Goal: Task Accomplishment & Management: Manage account settings

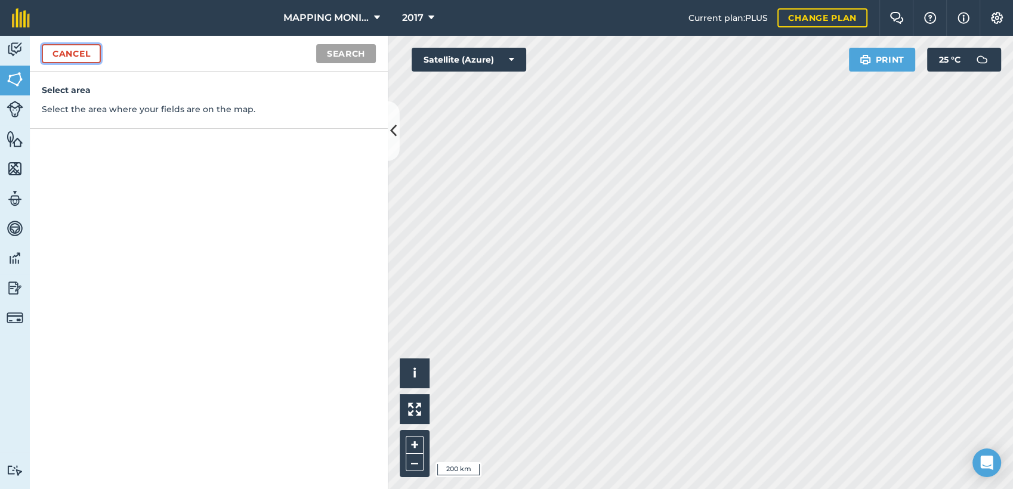
click at [72, 58] on link "Cancel" at bounding box center [71, 53] width 59 height 19
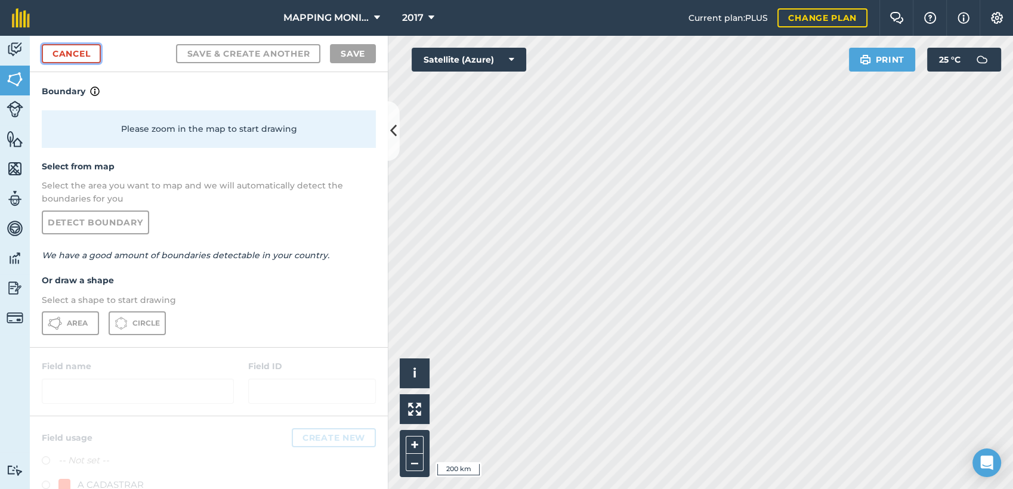
click at [81, 45] on link "Cancel" at bounding box center [71, 53] width 59 height 19
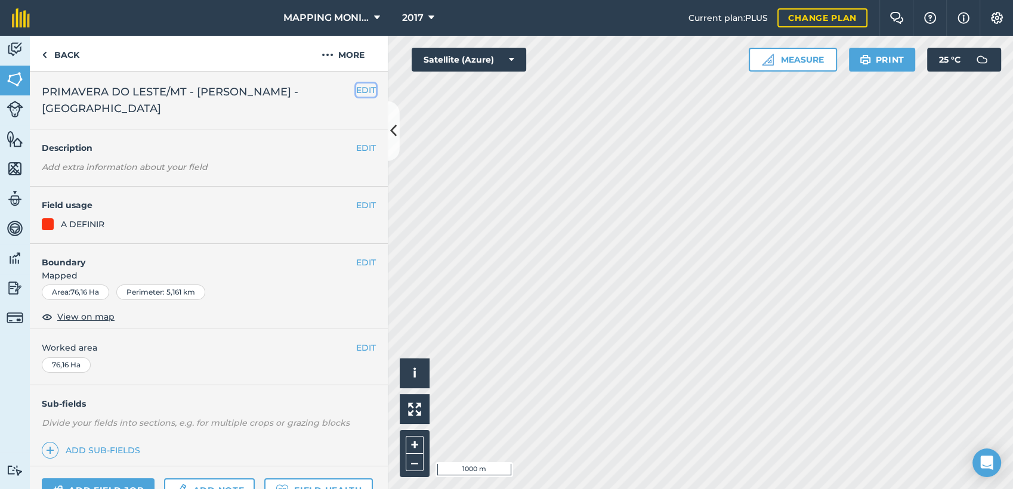
click at [356, 92] on button "EDIT" at bounding box center [366, 90] width 20 height 13
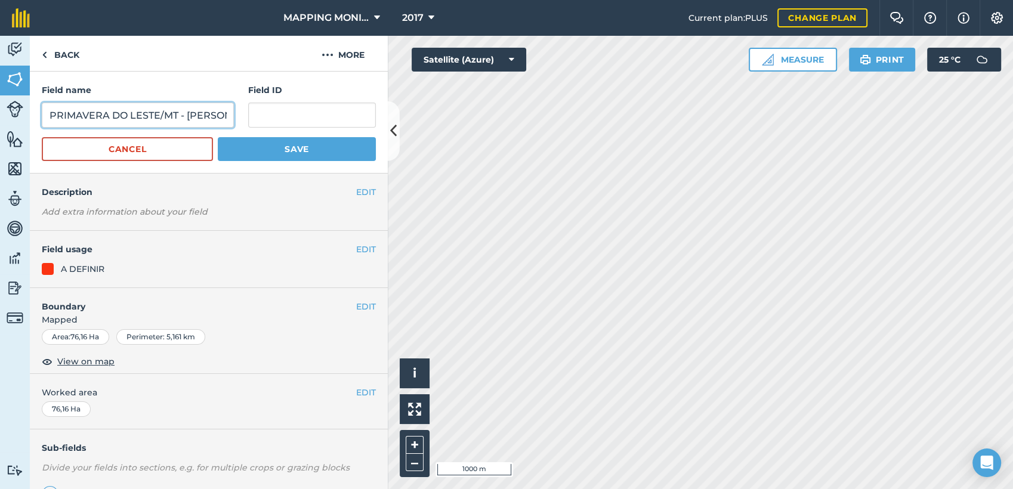
drag, startPoint x: 157, startPoint y: 116, endPoint x: 262, endPoint y: 114, distance: 105.0
click at [160, 114] on input "PRIMAVERA DO LESTE/MT - [PERSON_NAME] - [GEOGRAPHIC_DATA]" at bounding box center [138, 115] width 192 height 25
drag, startPoint x: 205, startPoint y: 115, endPoint x: 378, endPoint y: 119, distance: 173.0
click at [206, 115] on input "PRIMAVERA DO LESTE/MT - [PERSON_NAME] - [GEOGRAPHIC_DATA]" at bounding box center [138, 115] width 192 height 25
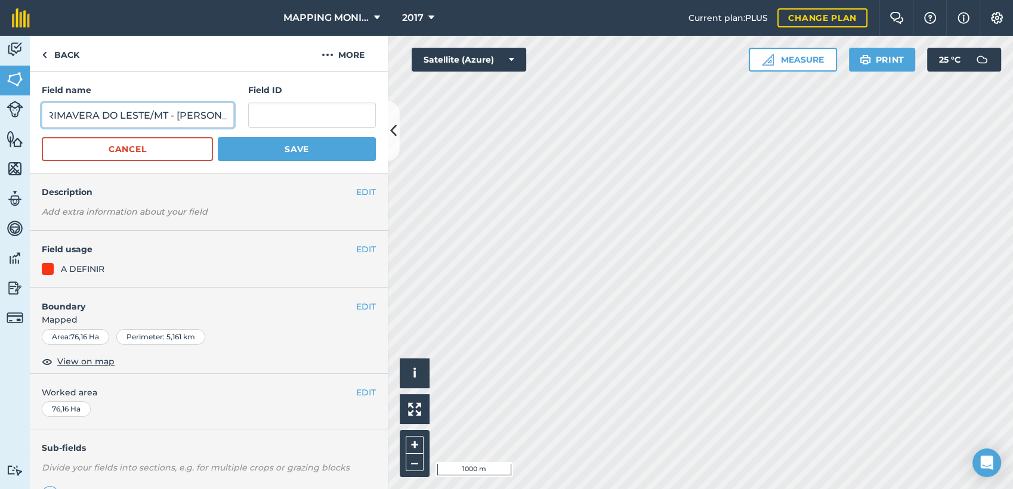
type input "PRIMAVERA DO LESTE/MT - [PERSON_NAME] - [GEOGRAPHIC_DATA]"
click at [218, 137] on button "Save" at bounding box center [297, 149] width 158 height 24
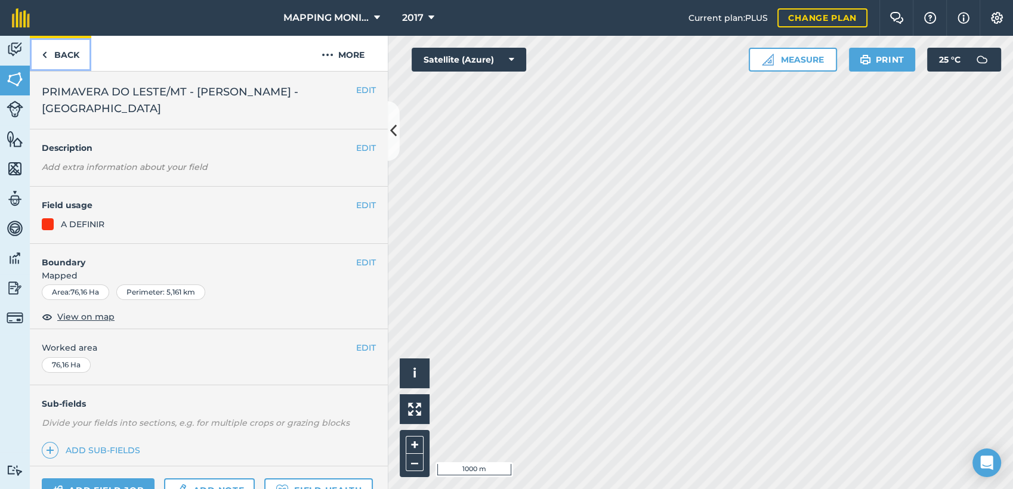
click at [58, 51] on link "Back" at bounding box center [60, 53] width 61 height 35
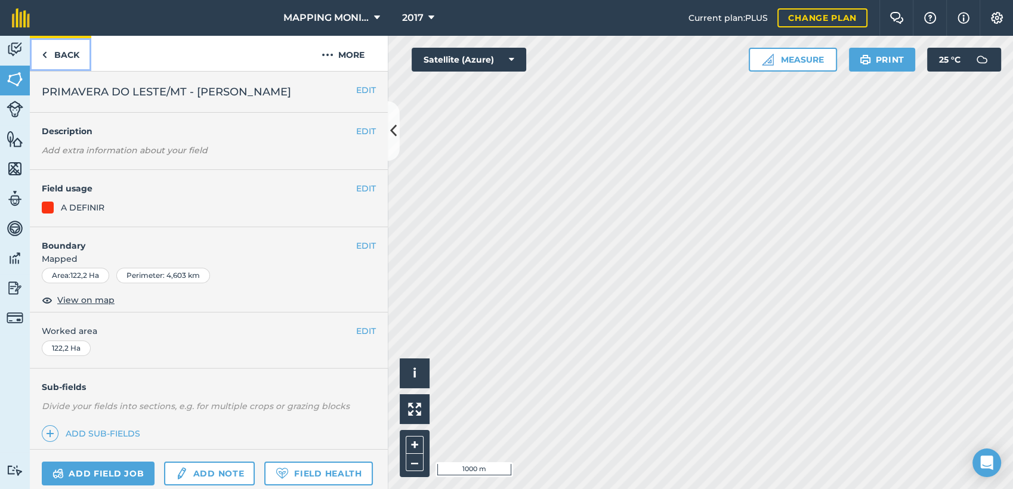
click at [69, 55] on link "Back" at bounding box center [60, 53] width 61 height 35
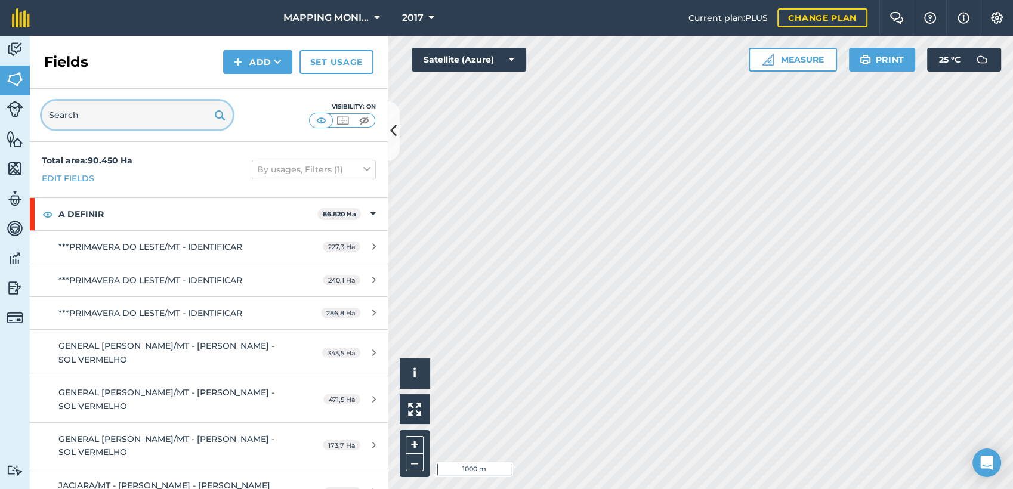
click at [136, 112] on input "text" at bounding box center [137, 115] width 191 height 29
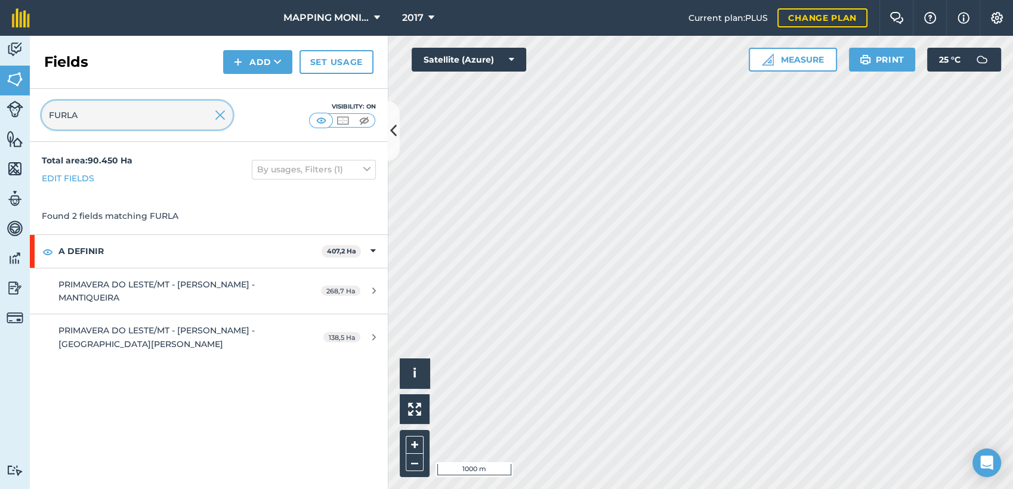
type input "FURLA"
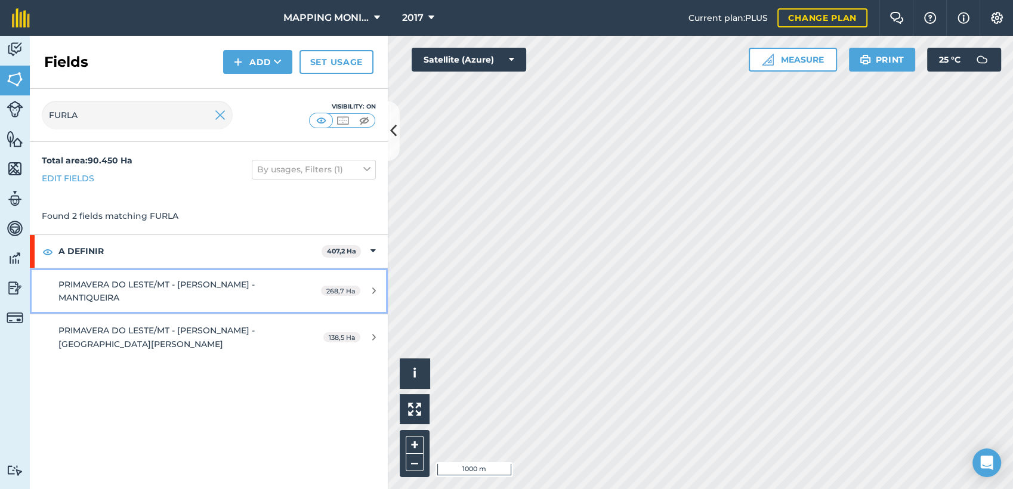
click at [249, 292] on div "PRIMAVERA DO LESTE/MT - [PERSON_NAME] - MANTIQUEIRA" at bounding box center [170, 291] width 224 height 27
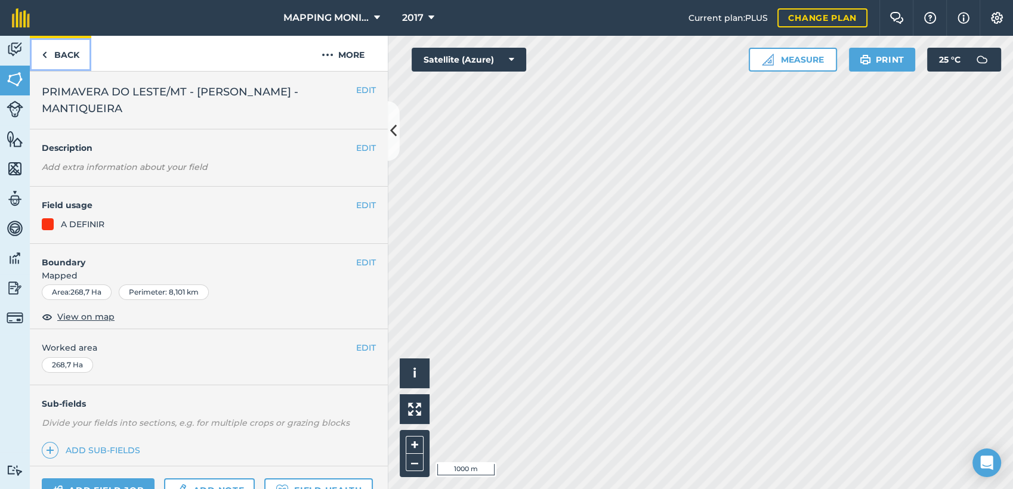
click at [63, 55] on link "Back" at bounding box center [60, 53] width 61 height 35
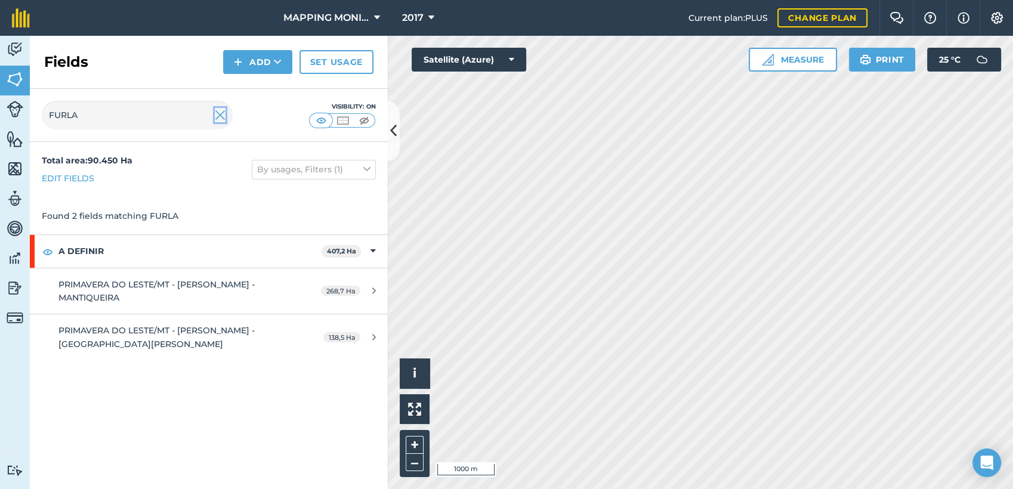
click at [217, 115] on img at bounding box center [220, 115] width 11 height 14
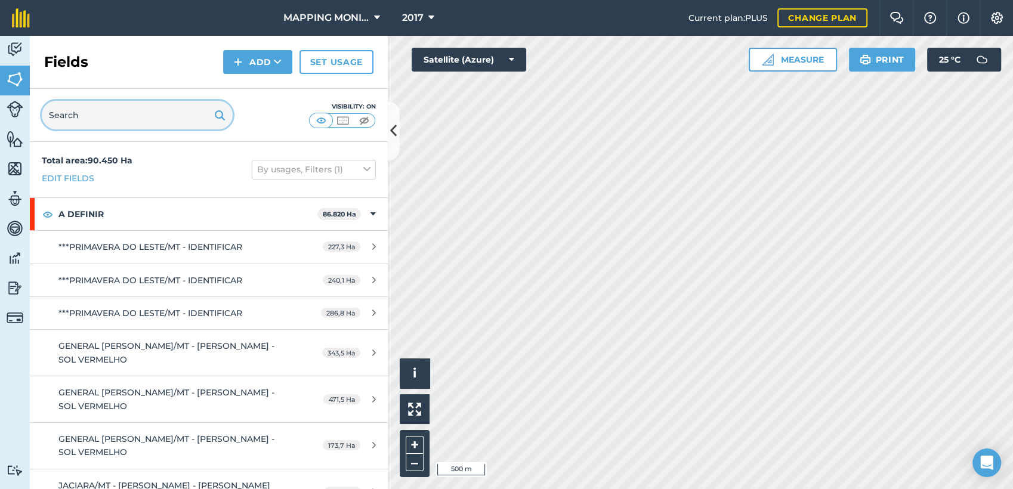
drag, startPoint x: 115, startPoint y: 124, endPoint x: 38, endPoint y: 122, distance: 77.0
click at [38, 122] on div "Visibility: On" at bounding box center [209, 115] width 358 height 53
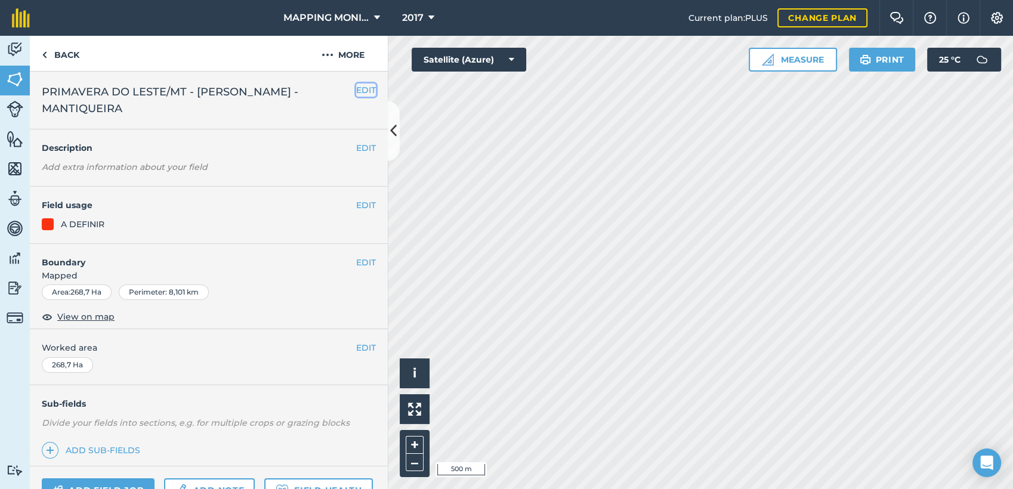
click at [356, 95] on button "EDIT" at bounding box center [366, 90] width 20 height 13
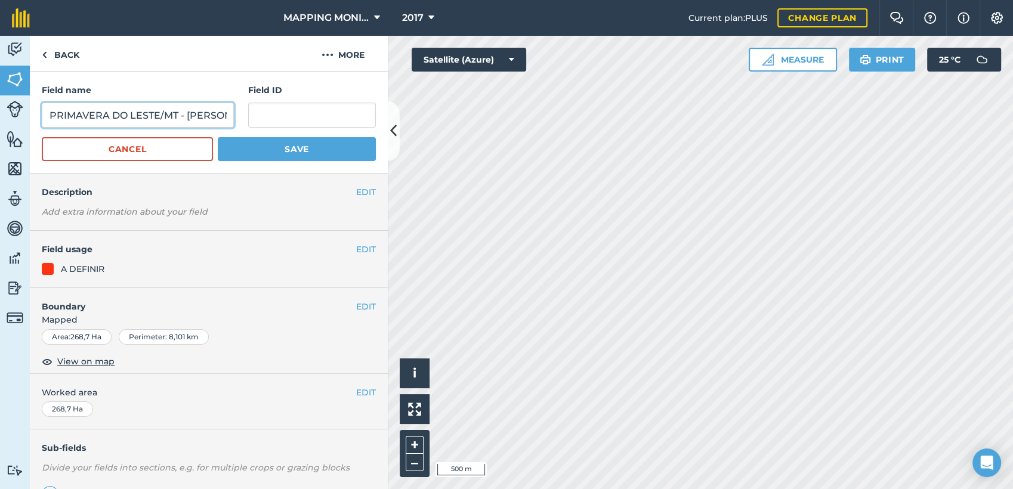
click at [148, 121] on input "PRIMAVERA DO LESTE/MT - [PERSON_NAME] - MANTIQUEIRA" at bounding box center [138, 115] width 192 height 25
click at [148, 120] on input "PRIMAVERA DO LESTE/MT - [PERSON_NAME] - MANTIQUEIRA" at bounding box center [138, 115] width 192 height 25
click at [174, 150] on button "Cancel" at bounding box center [127, 149] width 171 height 24
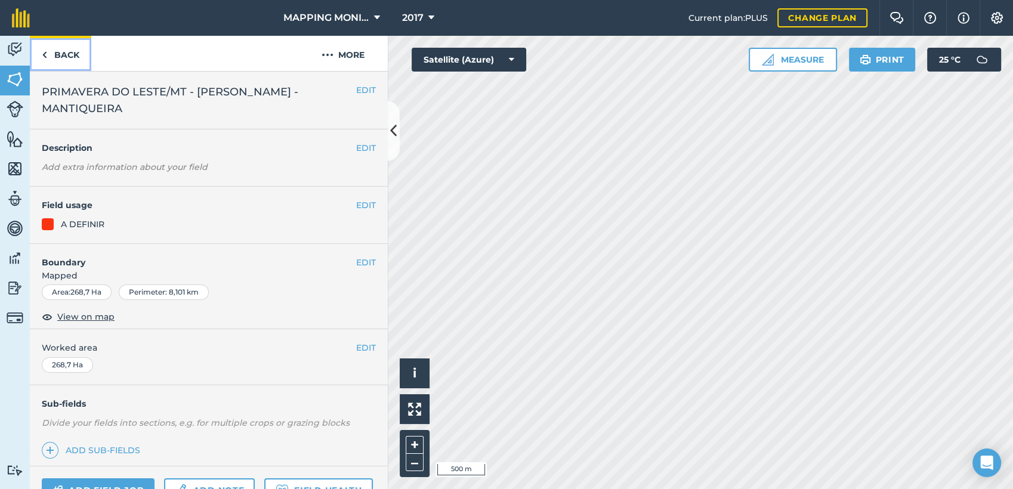
click at [75, 53] on link "Back" at bounding box center [60, 53] width 61 height 35
click at [356, 91] on button "EDIT" at bounding box center [366, 90] width 20 height 13
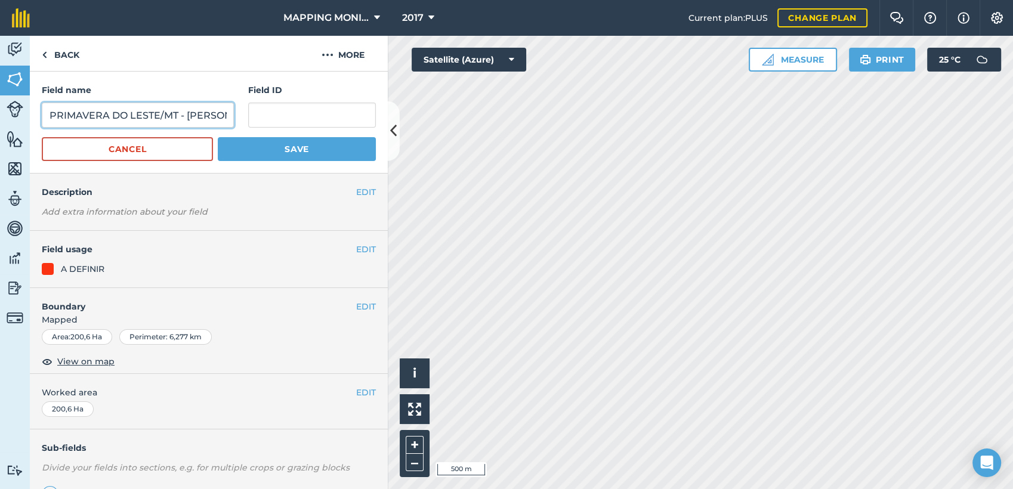
click at [187, 115] on input "PRIMAVERA DO LESTE/MT - [PERSON_NAME] - MANTIQUEIRA" at bounding box center [138, 115] width 192 height 25
paste input "[PERSON_NAME]"
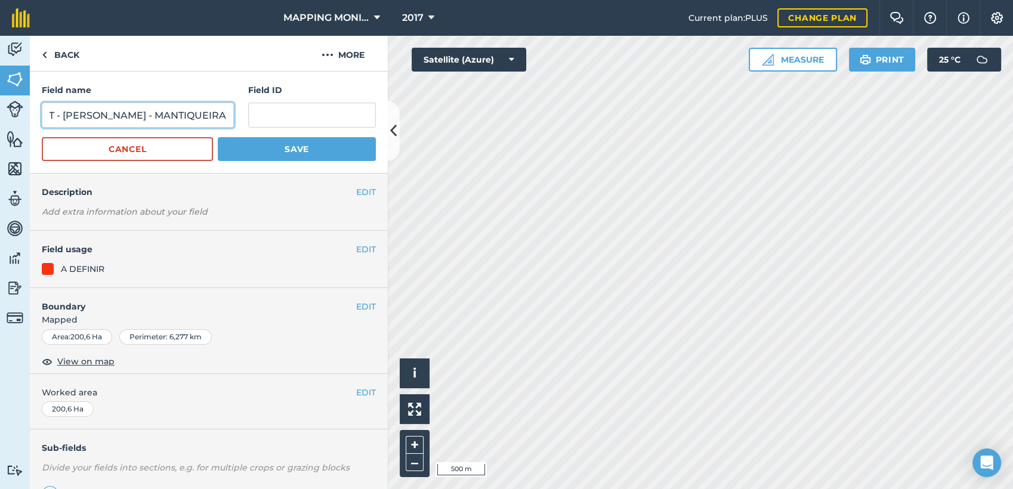
type input "PRIMAVERA DO LESTE/MT - [PERSON_NAME] - MANTIQUEIRA"
drag, startPoint x: 295, startPoint y: 152, endPoint x: 305, endPoint y: 153, distance: 9.7
click at [296, 152] on button "Save" at bounding box center [297, 149] width 158 height 24
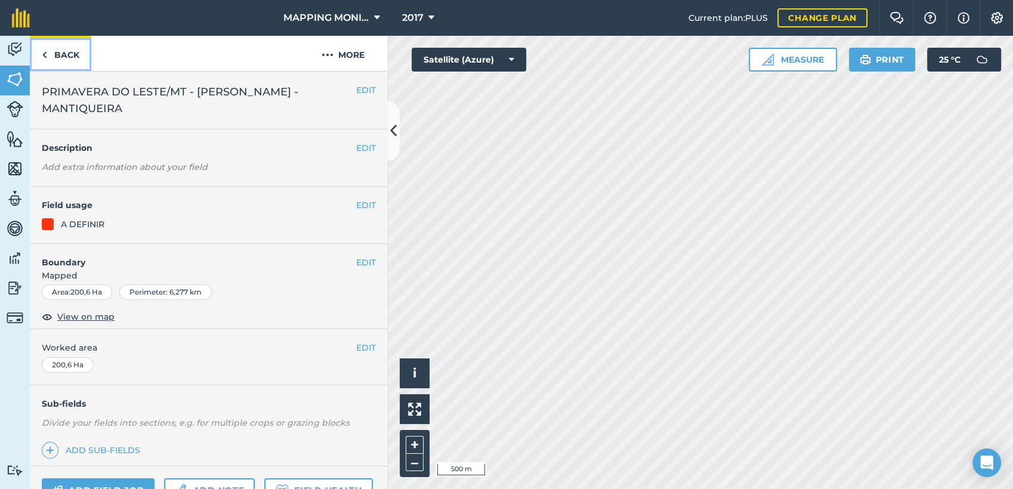
click at [69, 60] on link "Back" at bounding box center [60, 53] width 61 height 35
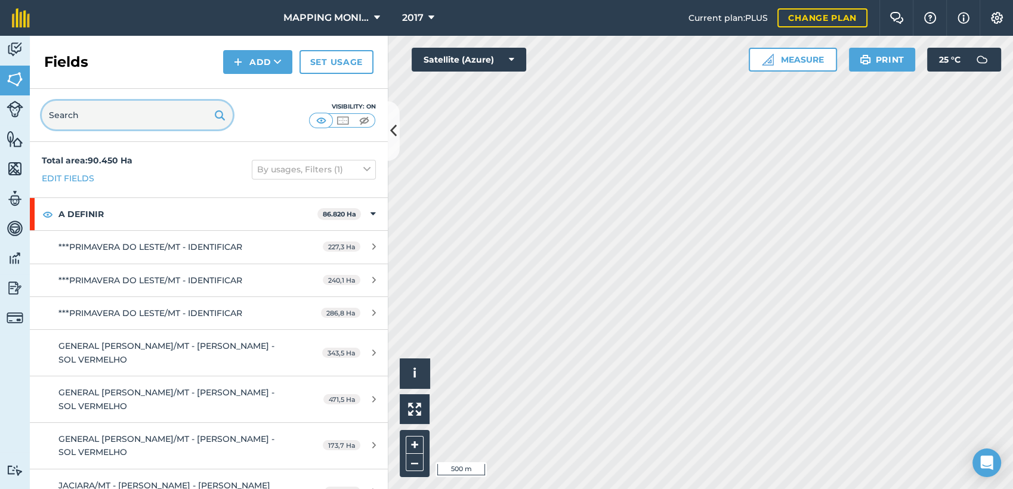
click at [101, 119] on input "text" at bounding box center [137, 115] width 191 height 29
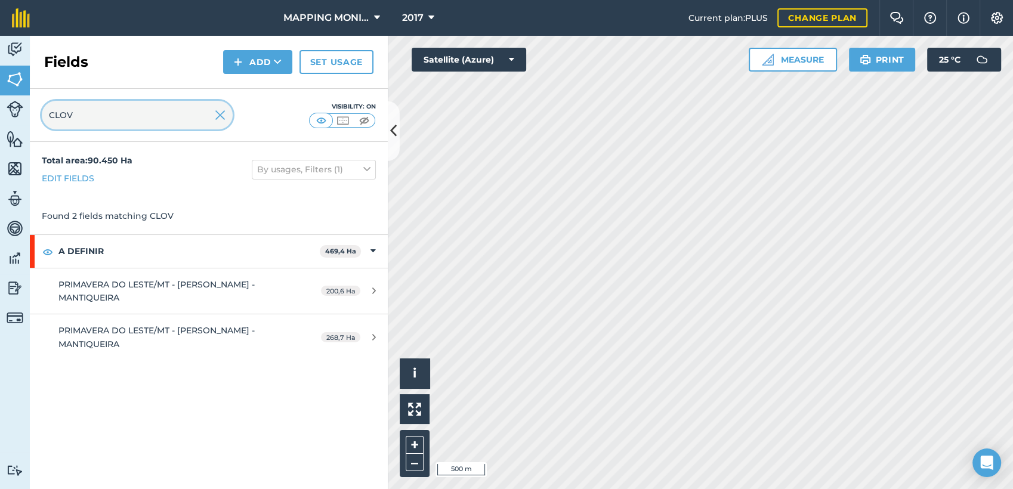
type input "CLOV"
click at [220, 116] on img at bounding box center [220, 115] width 11 height 14
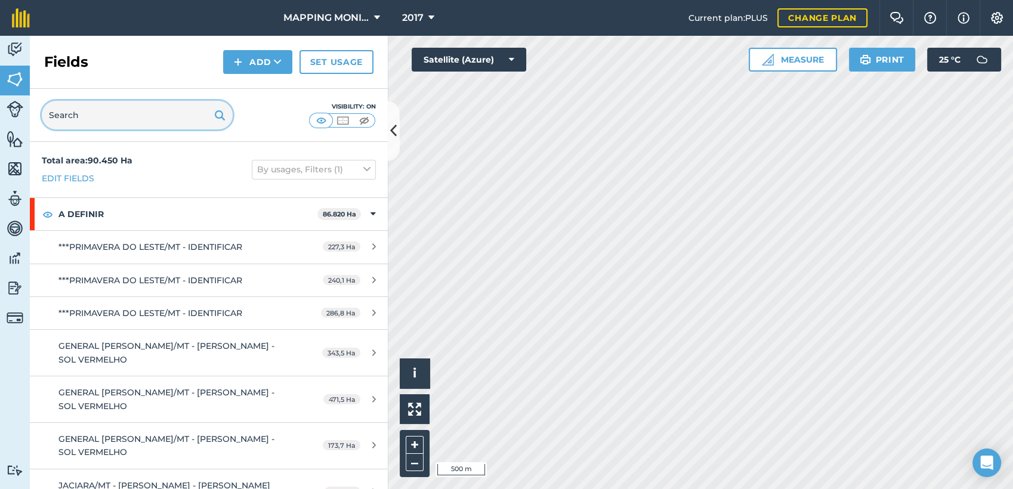
click at [144, 117] on input "text" at bounding box center [137, 115] width 191 height 29
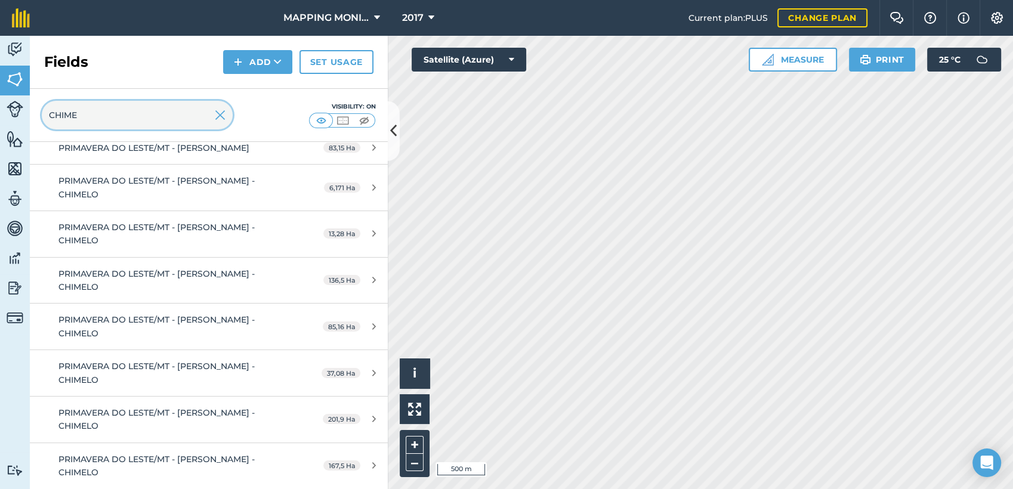
scroll to position [287, 0]
type input "CHIME"
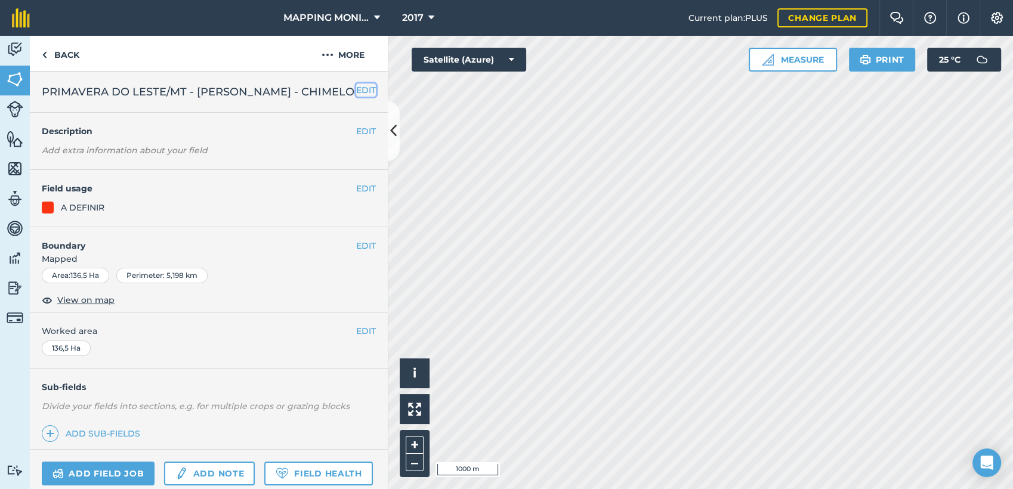
click at [356, 90] on button "EDIT" at bounding box center [366, 90] width 20 height 13
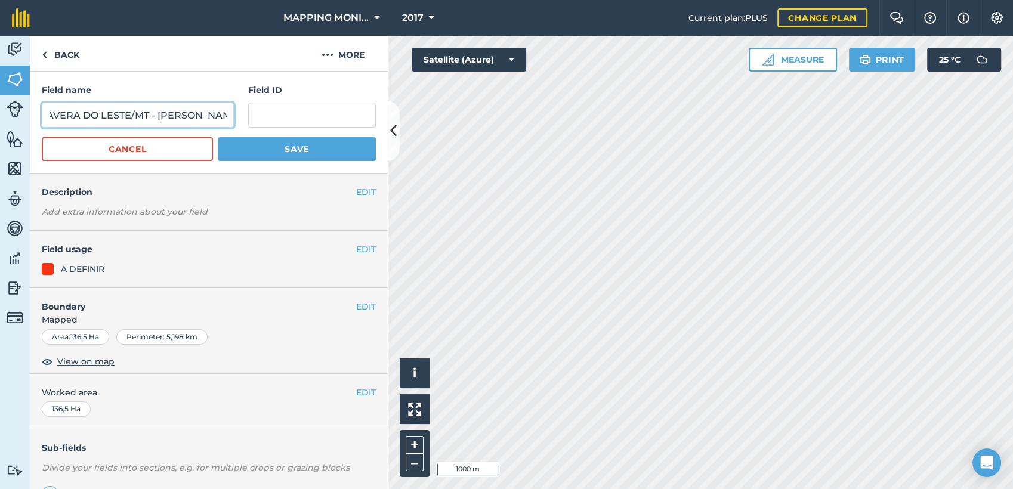
scroll to position [0, 78]
drag, startPoint x: 186, startPoint y: 116, endPoint x: 165, endPoint y: 124, distance: 21.9
click at [161, 125] on input "PRIMAVERA DO LESTE/MT - [PERSON_NAME] - CHIMELO" at bounding box center [138, 115] width 192 height 25
type input "PRIMAVERA DO LESTE/MT - [PERSON_NAME] - CHIMELO"
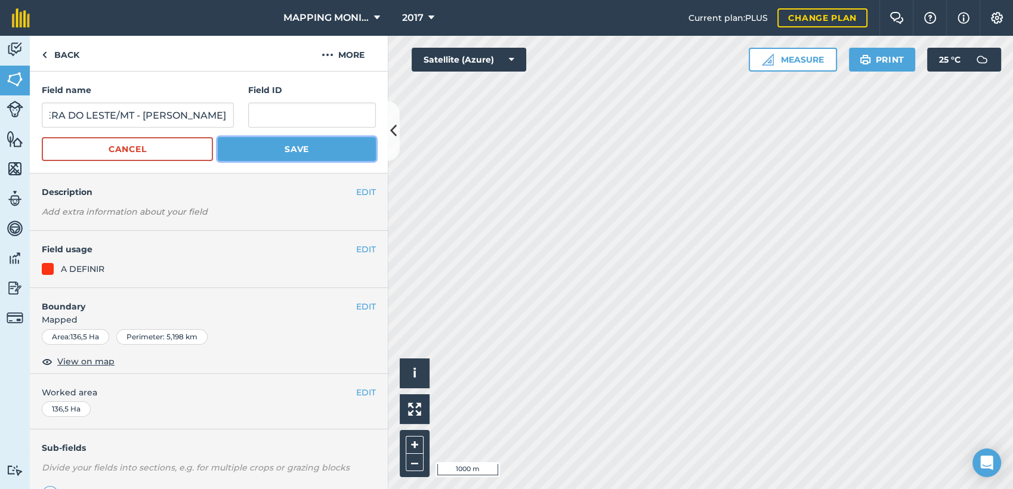
scroll to position [0, 0]
click at [234, 138] on button "Save" at bounding box center [297, 149] width 158 height 24
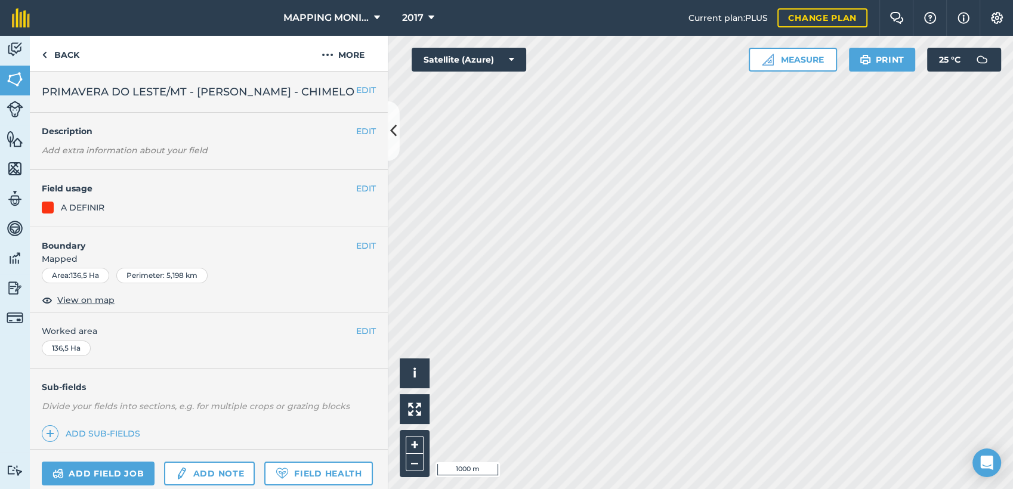
click at [218, 86] on span "PRIMAVERA DO LESTE/MT - [PERSON_NAME] - CHIMELO" at bounding box center [198, 92] width 313 height 17
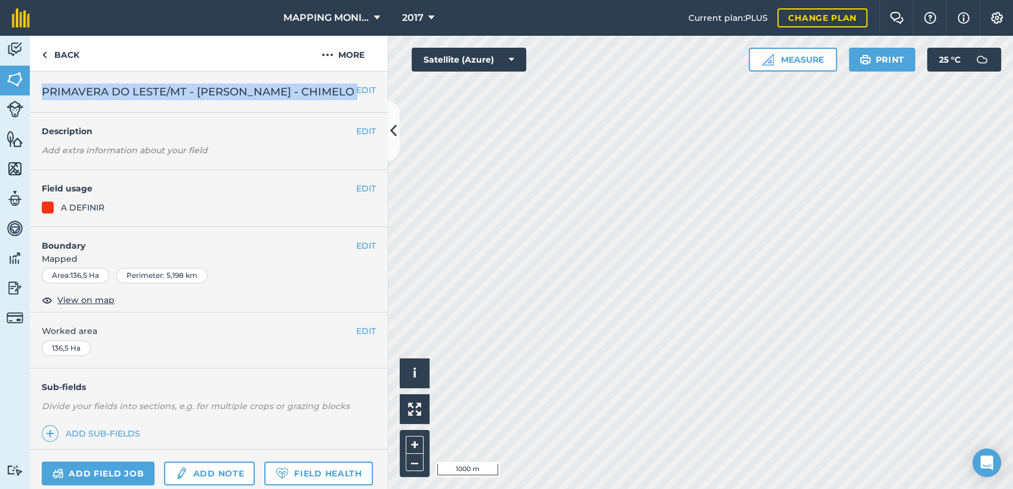
click at [218, 86] on span "PRIMAVERA DO LESTE/MT - [PERSON_NAME] - CHIMELO" at bounding box center [198, 92] width 313 height 17
copy div "PRIMAVERA DO LESTE/MT - [PERSON_NAME] - CHIMELO EDIT"
click at [73, 50] on link "Back" at bounding box center [60, 53] width 61 height 35
click at [356, 88] on button "EDIT" at bounding box center [366, 90] width 20 height 13
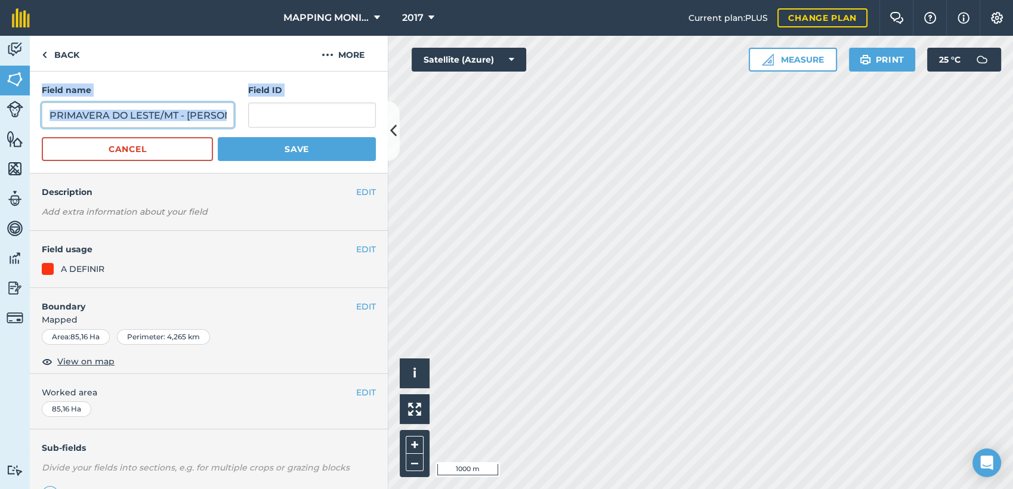
click at [113, 112] on input "PRIMAVERA DO LESTE/MT - [PERSON_NAME] - CHIMELO" at bounding box center [138, 115] width 192 height 25
click at [150, 115] on input "PRIMAVERA DO LESTE/MT - [PERSON_NAME] - CHIMELO" at bounding box center [138, 115] width 192 height 25
click at [151, 115] on input "PRIMAVERA DO LESTE/MT - [PERSON_NAME] - CHIMELO" at bounding box center [138, 115] width 192 height 25
paste input "[PERSON_NAME]"
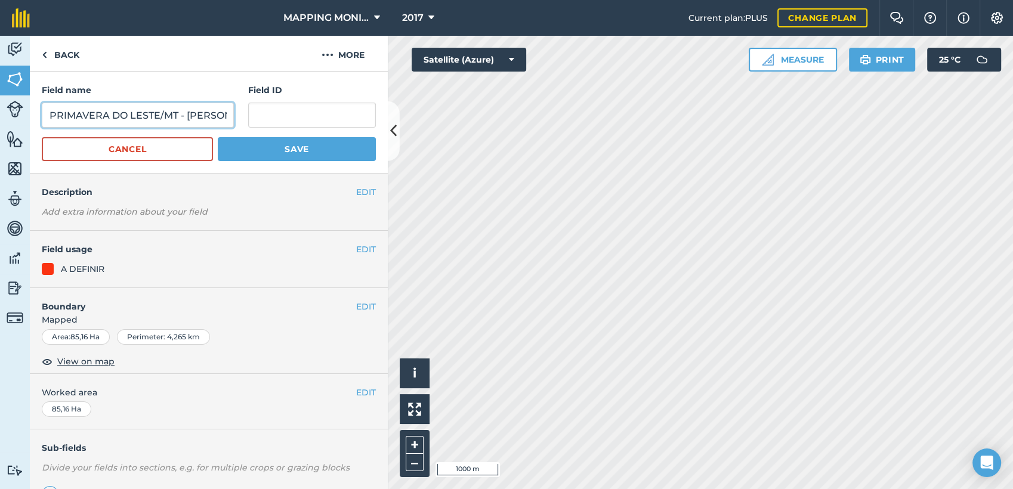
scroll to position [0, 98]
type input "PRIMAVERA DO LESTE/MT - [PERSON_NAME] - CHIMELO"
click at [268, 154] on button "Save" at bounding box center [297, 149] width 158 height 24
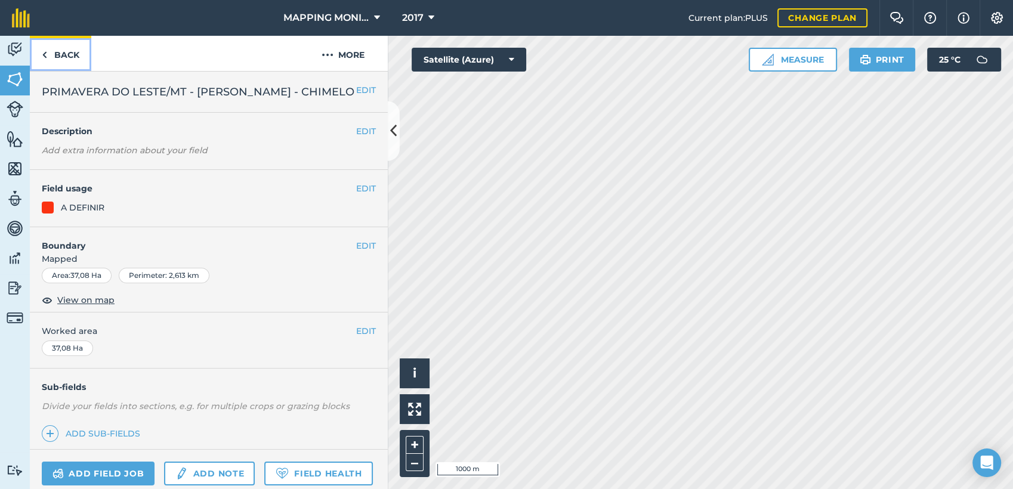
click at [71, 54] on link "Back" at bounding box center [60, 53] width 61 height 35
click at [356, 88] on button "EDIT" at bounding box center [366, 90] width 20 height 13
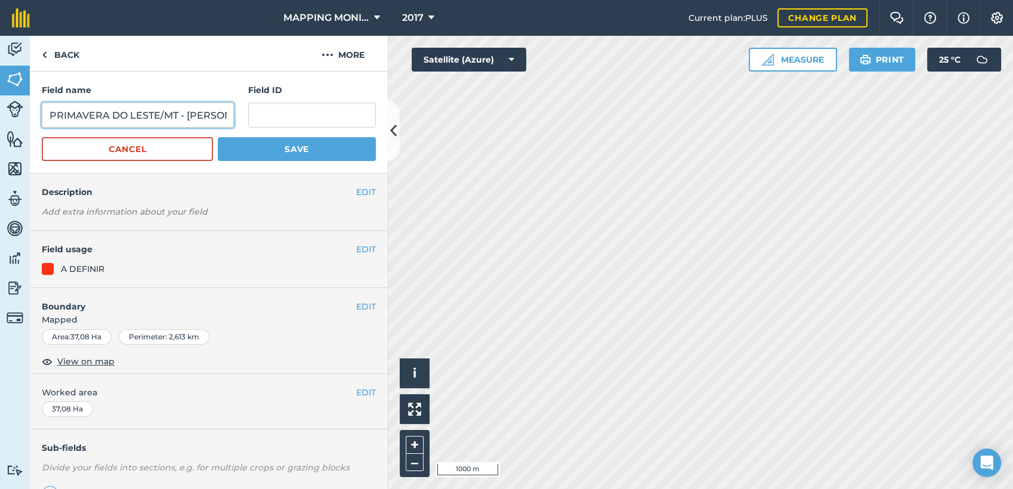
click at [174, 116] on input "PRIMAVERA DO LESTE/MT - [PERSON_NAME] - CHIMELO" at bounding box center [138, 115] width 192 height 25
paste input "[PERSON_NAME]"
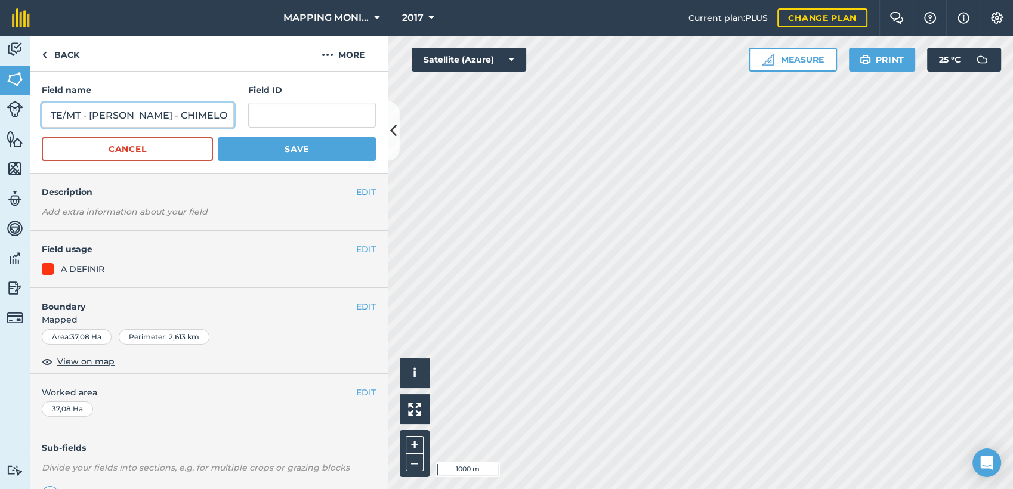
type input "PRIMAVERA DO LESTE/MT - [PERSON_NAME] - CHIMELO"
drag, startPoint x: 265, startPoint y: 150, endPoint x: 260, endPoint y: 155, distance: 7.6
click at [266, 150] on button "Save" at bounding box center [297, 149] width 158 height 24
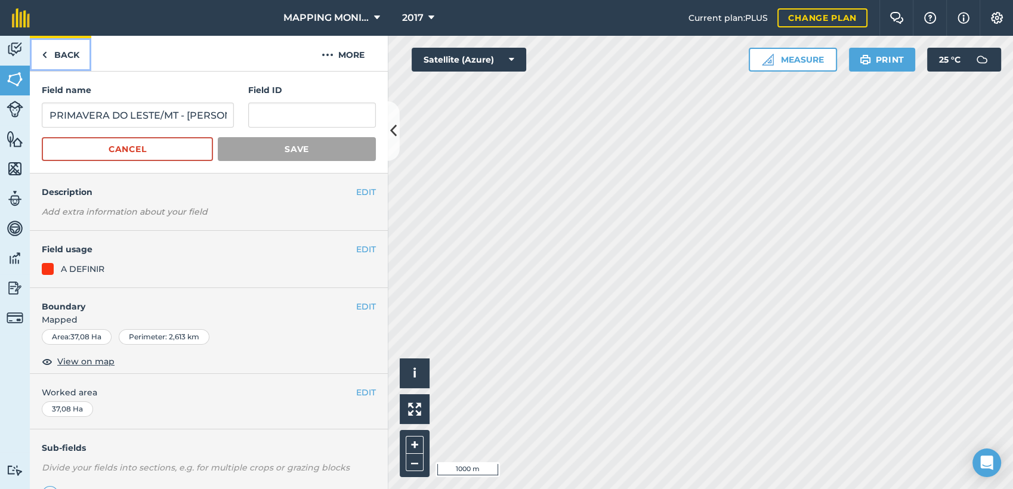
click at [72, 60] on link "Back" at bounding box center [60, 53] width 61 height 35
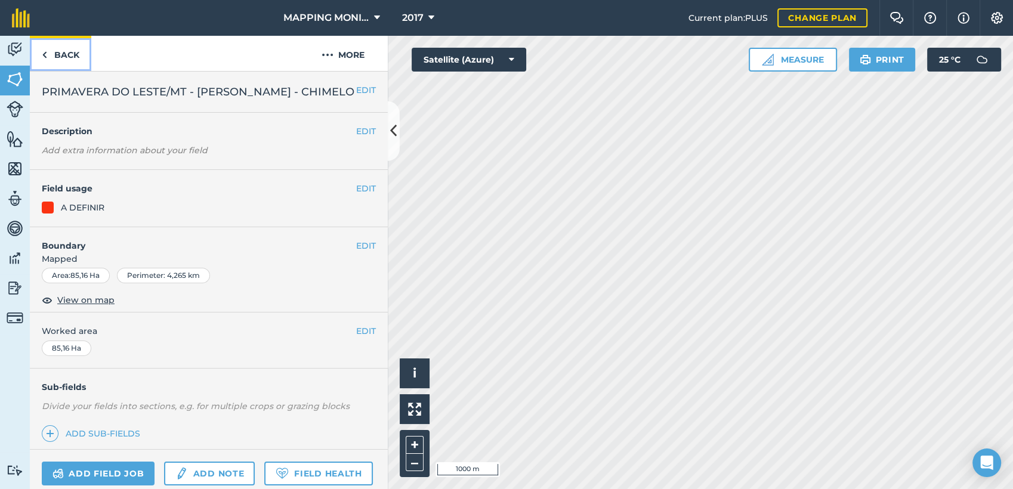
click at [63, 61] on link "Back" at bounding box center [60, 53] width 61 height 35
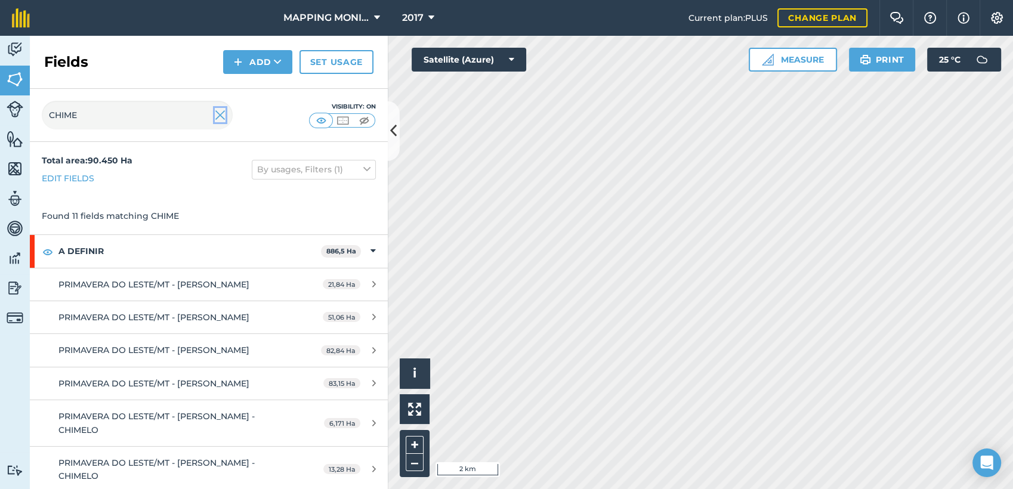
click at [221, 116] on img at bounding box center [220, 115] width 11 height 14
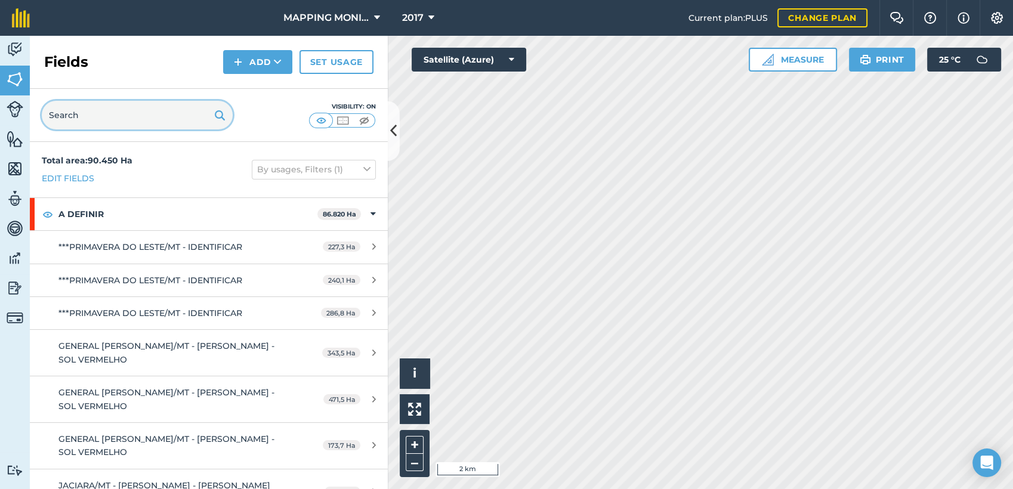
click at [138, 119] on input "text" at bounding box center [137, 115] width 191 height 29
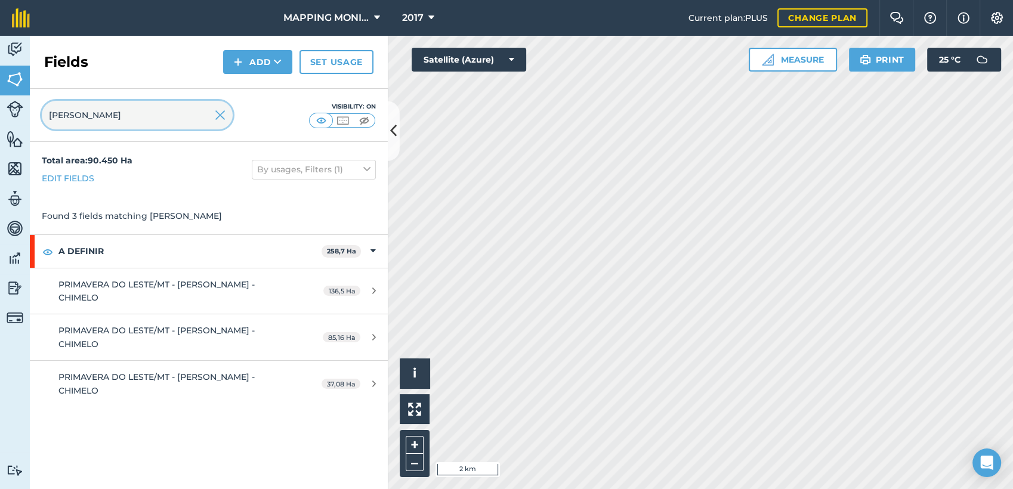
type input "[PERSON_NAME]"
click at [221, 117] on img at bounding box center [220, 115] width 11 height 14
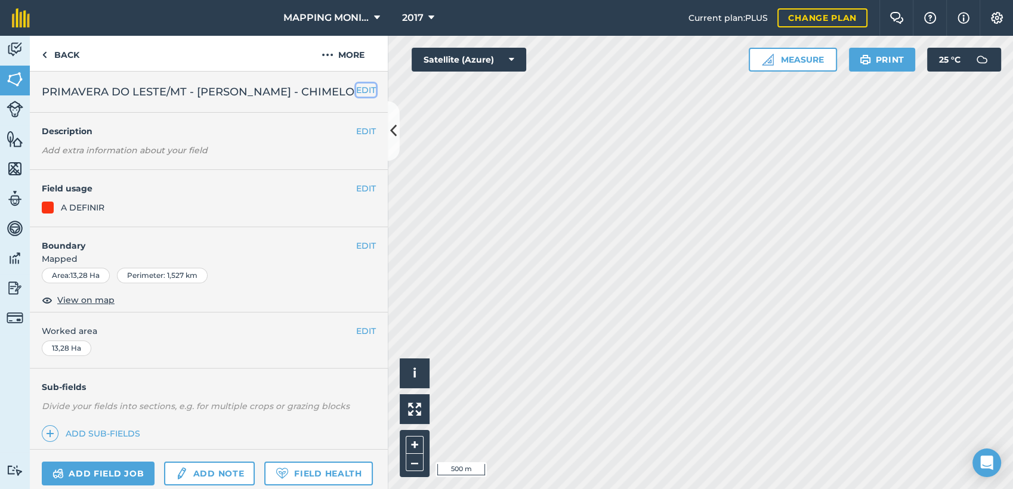
click at [356, 86] on button "EDIT" at bounding box center [366, 90] width 20 height 13
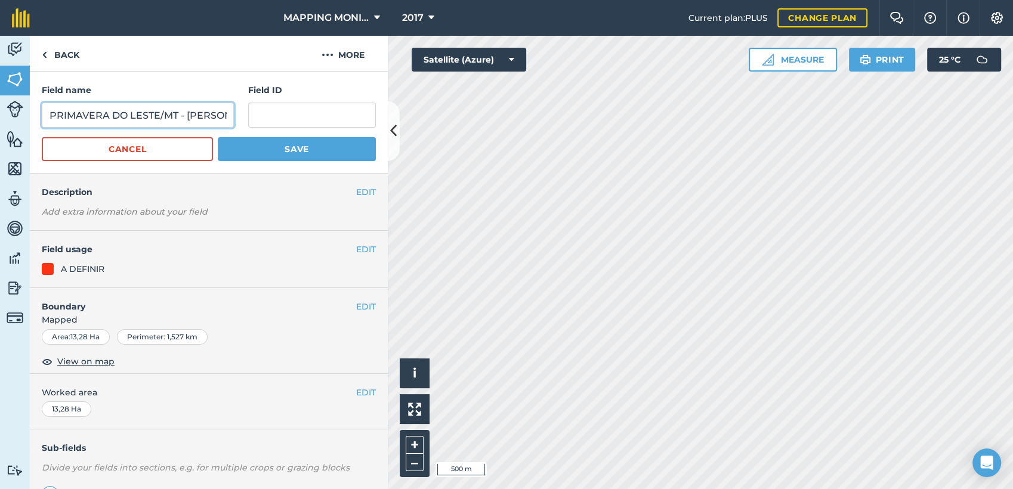
click at [143, 119] on input "PRIMAVERA DO LESTE/MT - [PERSON_NAME] - CHIMELO" at bounding box center [138, 115] width 192 height 25
paste input "[PERSON_NAME]"
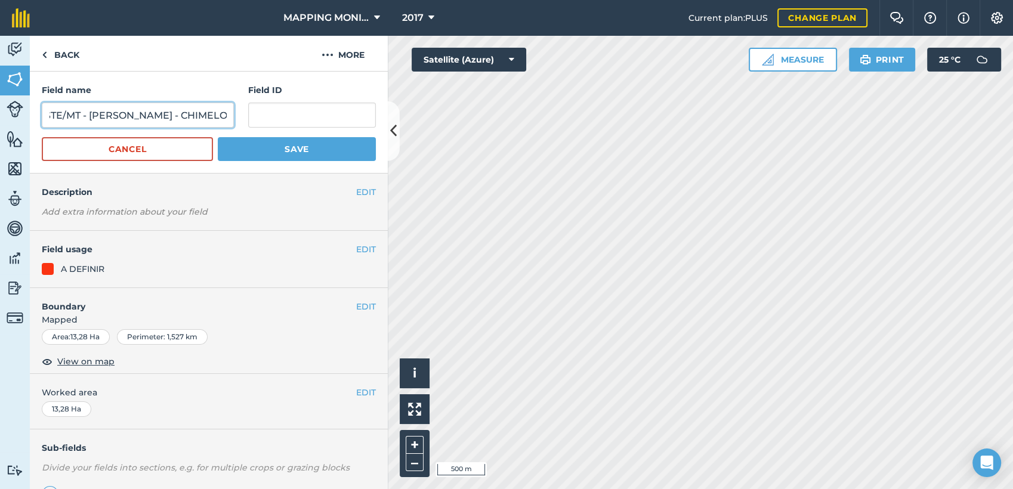
type input "PRIMAVERA DO LESTE/MT - [PERSON_NAME] - CHIMELO"
click at [249, 146] on button "Save" at bounding box center [297, 149] width 158 height 24
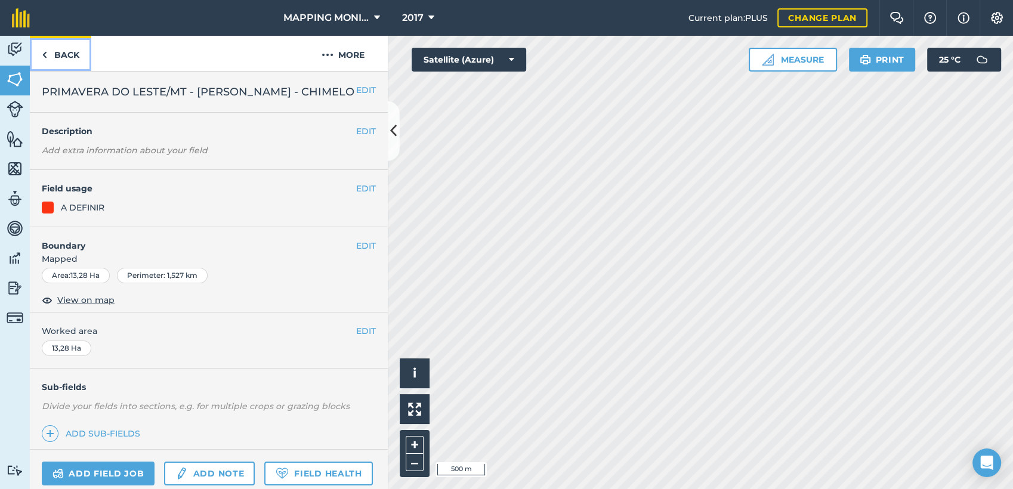
click at [71, 56] on link "Back" at bounding box center [60, 53] width 61 height 35
click at [356, 88] on button "EDIT" at bounding box center [366, 90] width 20 height 13
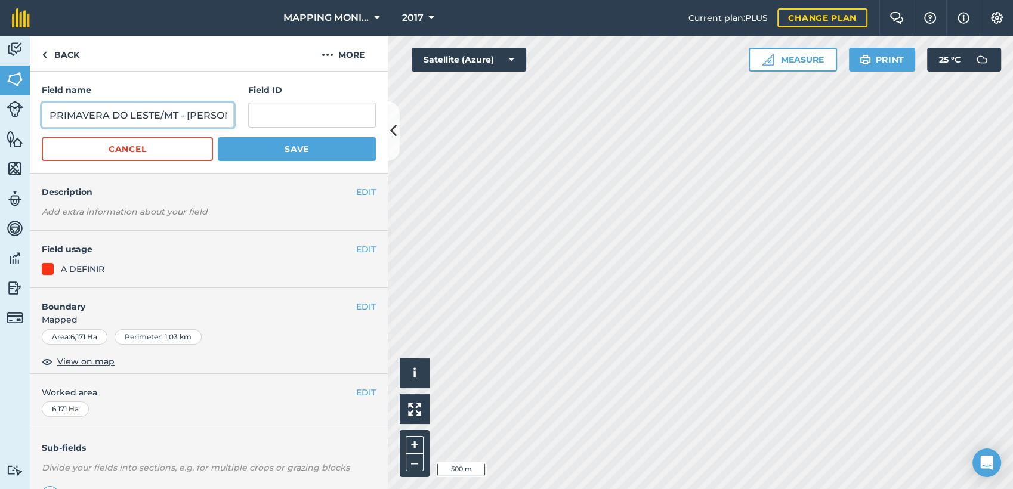
click at [114, 120] on input "PRIMAVERA DO LESTE/MT - [PERSON_NAME] - CHIMELO" at bounding box center [138, 115] width 192 height 25
paste input "[PERSON_NAME]"
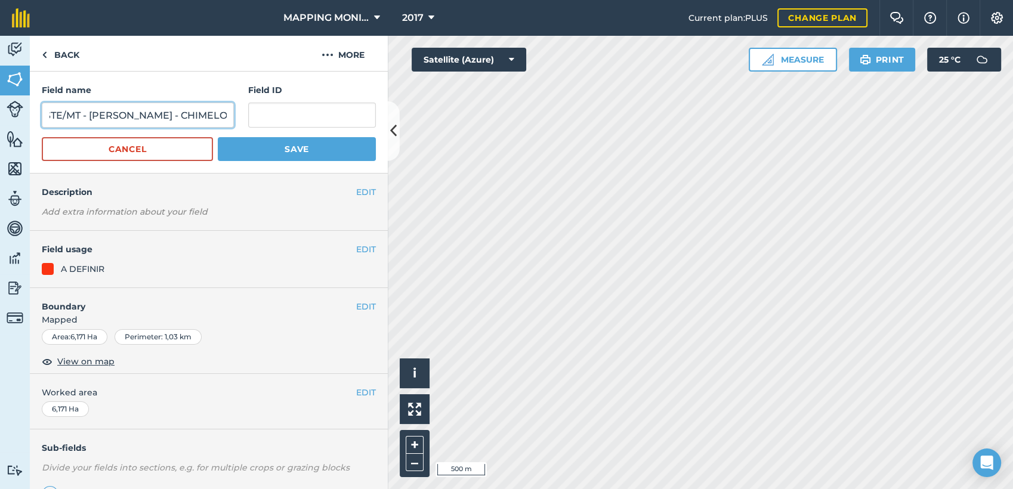
type input "PRIMAVERA DO LESTE/MT - [PERSON_NAME] - CHIMELO"
click at [306, 151] on button "Save" at bounding box center [297, 149] width 158 height 24
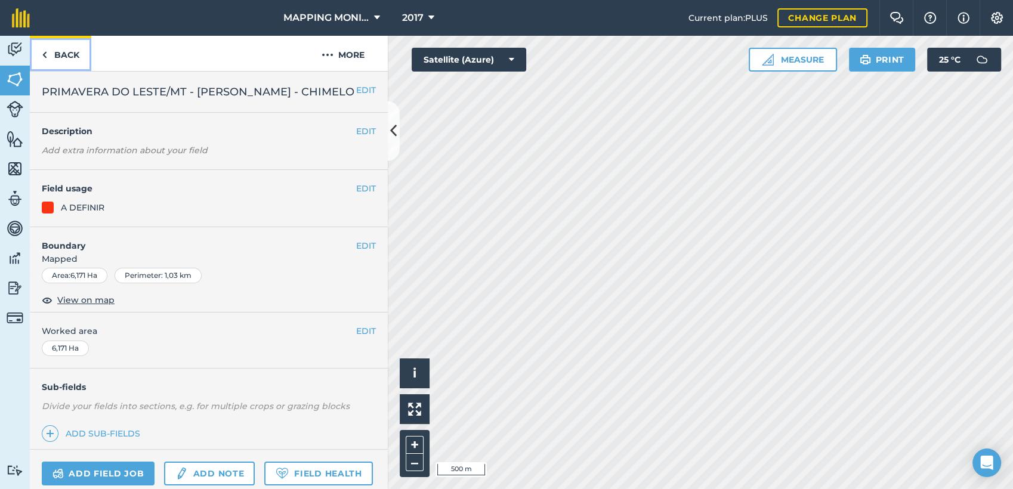
click at [77, 50] on link "Back" at bounding box center [60, 53] width 61 height 35
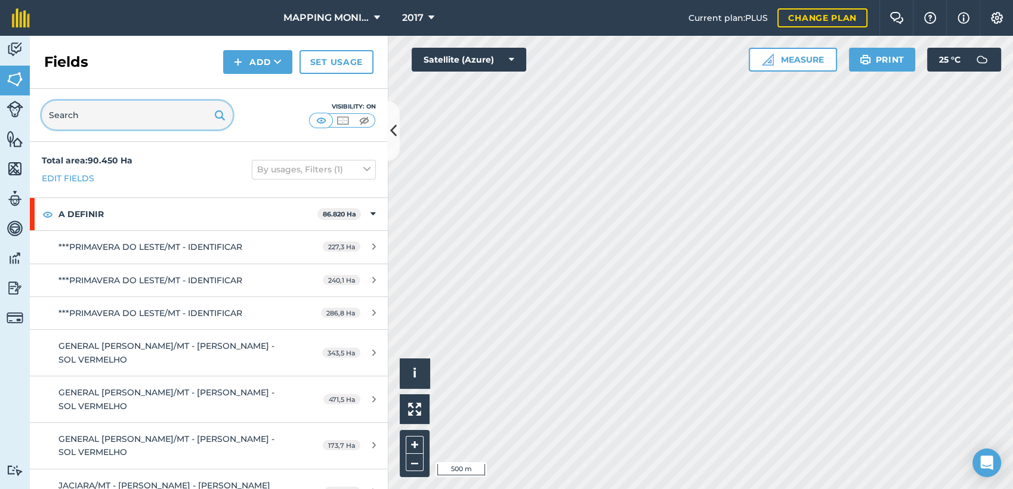
click at [101, 112] on input "text" at bounding box center [137, 115] width 191 height 29
paste input "PRIMAVERA DO LESTE/MT - [PERSON_NAME] - CHIMELO"
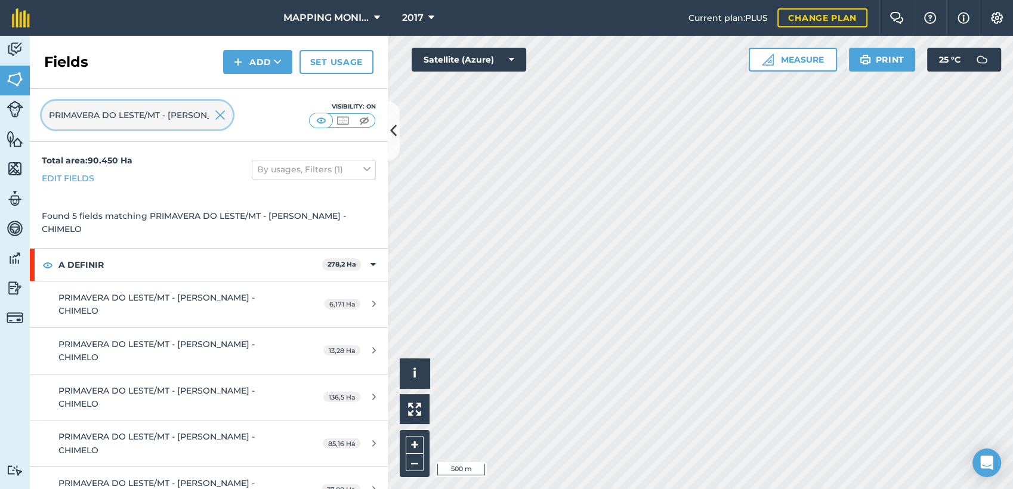
scroll to position [0, 75]
type input "PRIMAVERA DO LESTE/MT - [PERSON_NAME] - CHIMELO"
click at [216, 117] on img at bounding box center [220, 115] width 11 height 14
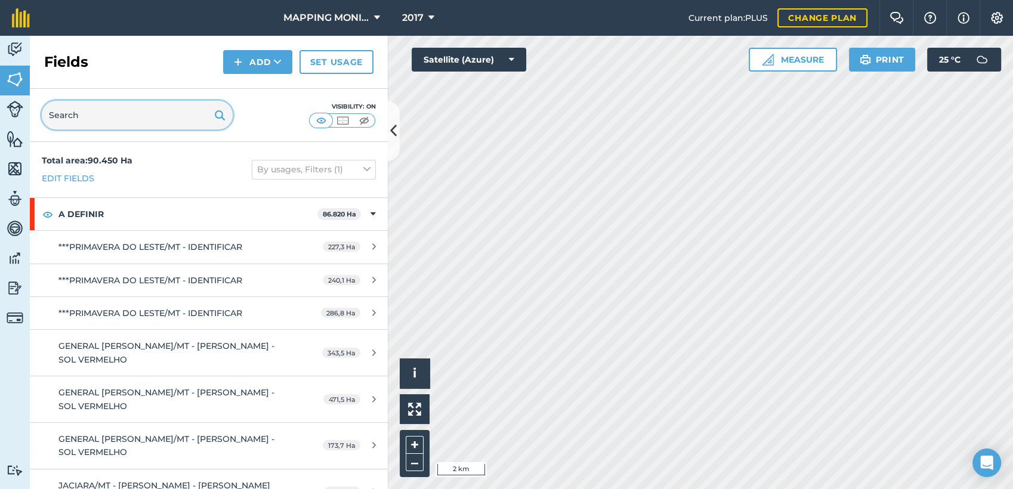
click at [190, 125] on input "text" at bounding box center [137, 115] width 191 height 29
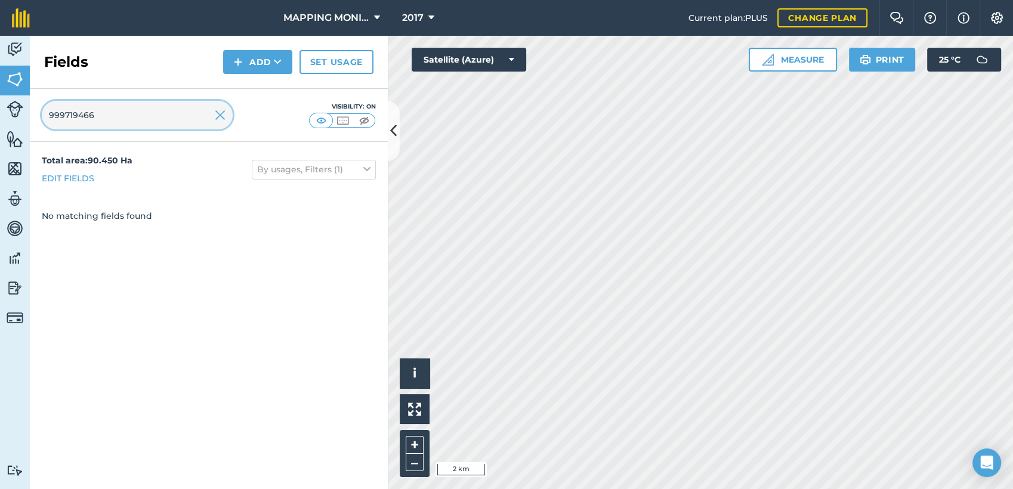
type input "999719466"
drag, startPoint x: 126, startPoint y: 114, endPoint x: 27, endPoint y: 111, distance: 99.1
click at [31, 109] on div "999719466 Visibility: On" at bounding box center [209, 115] width 358 height 53
click at [224, 117] on img at bounding box center [220, 115] width 11 height 14
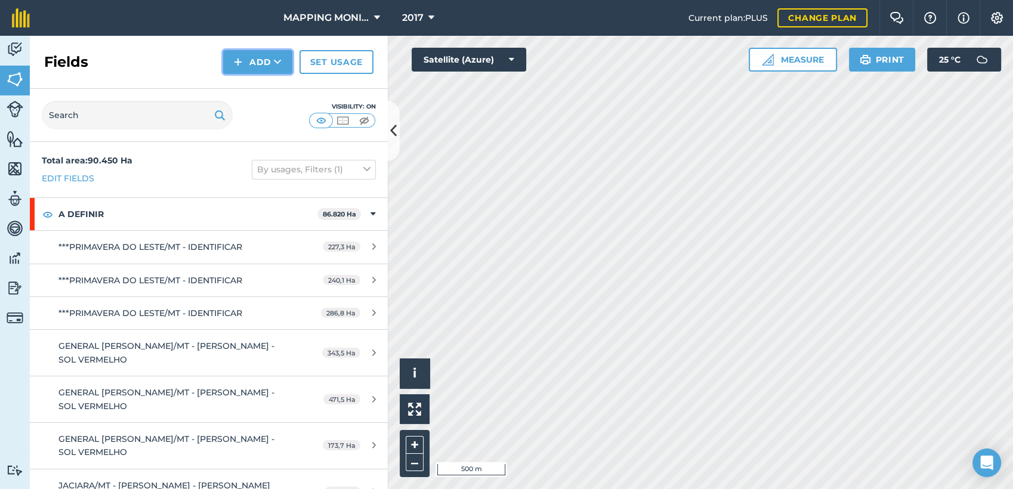
click at [286, 63] on button "Add" at bounding box center [257, 62] width 69 height 24
click at [266, 92] on link "Draw" at bounding box center [258, 89] width 66 height 26
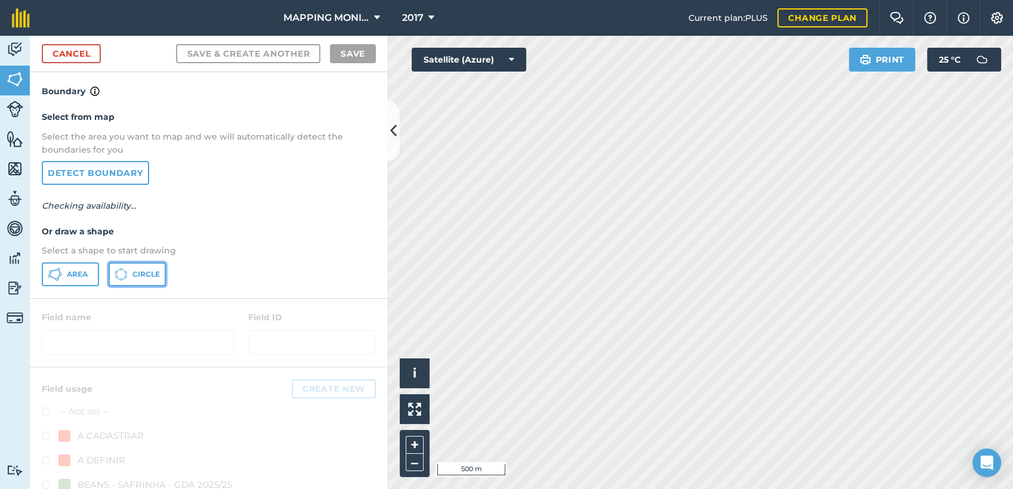
click at [138, 276] on span "Circle" at bounding box center [145, 275] width 27 height 10
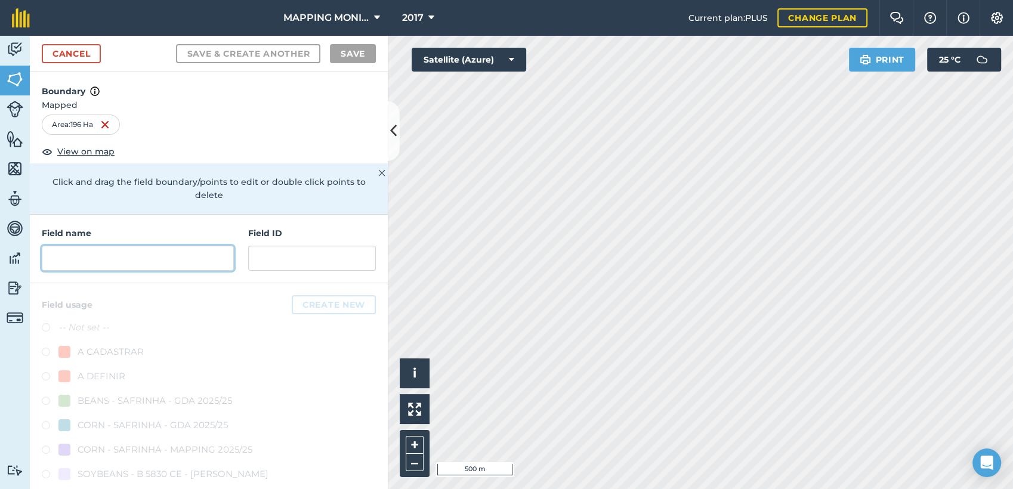
click at [86, 260] on input "text" at bounding box center [138, 258] width 192 height 25
paste input "999719466"
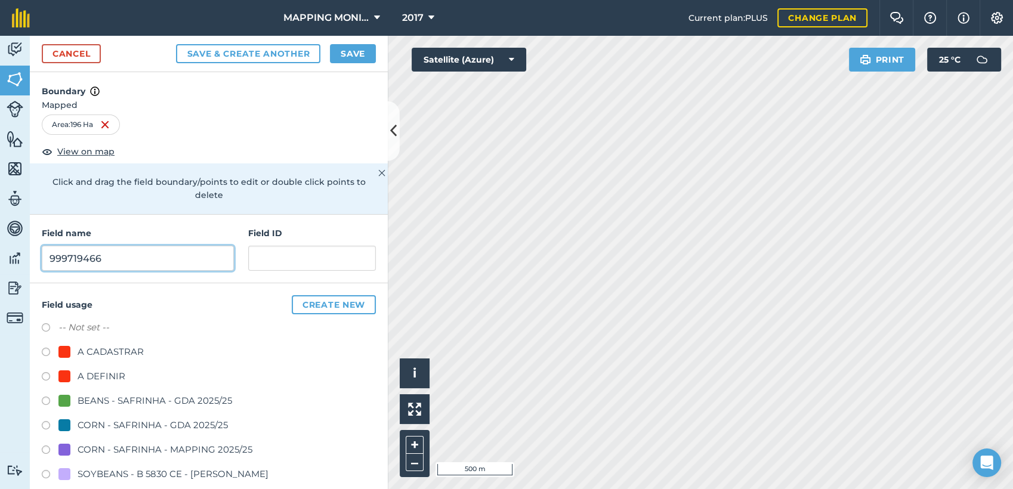
drag, startPoint x: 122, startPoint y: 259, endPoint x: 36, endPoint y: 260, distance: 85.9
click at [36, 264] on div "Field name 999719466 Field ID" at bounding box center [209, 249] width 358 height 69
type input "PRIMAVERA DO LESTE/MT - GRUPO [PERSON_NAME] - CAFÉ"
drag, startPoint x: 115, startPoint y: 377, endPoint x: 129, endPoint y: 379, distance: 14.4
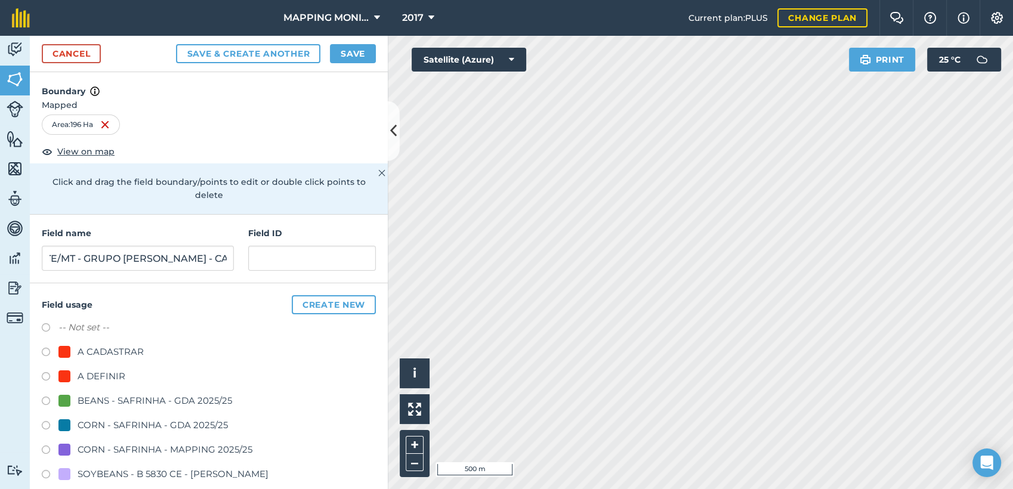
click at [115, 377] on div "A DEFINIR" at bounding box center [102, 376] width 48 height 14
radio input "true"
click at [119, 258] on input "PRIMAVERA DO LESTE/MT - GRUPO [PERSON_NAME] - CAFÉ" at bounding box center [138, 258] width 192 height 25
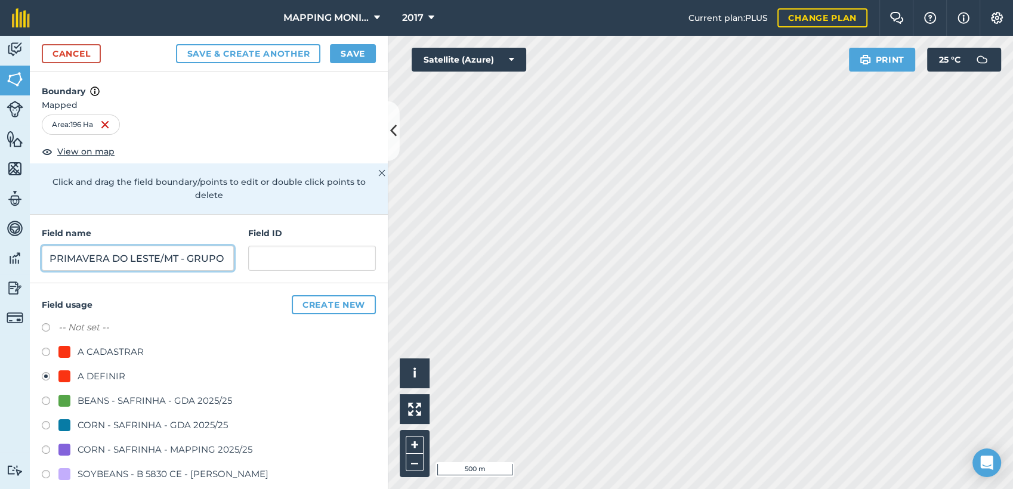
click at [119, 258] on input "PRIMAVERA DO LESTE/MT - GRUPO [PERSON_NAME] - CAFÉ" at bounding box center [138, 258] width 192 height 25
click at [353, 53] on button "Save" at bounding box center [353, 53] width 46 height 19
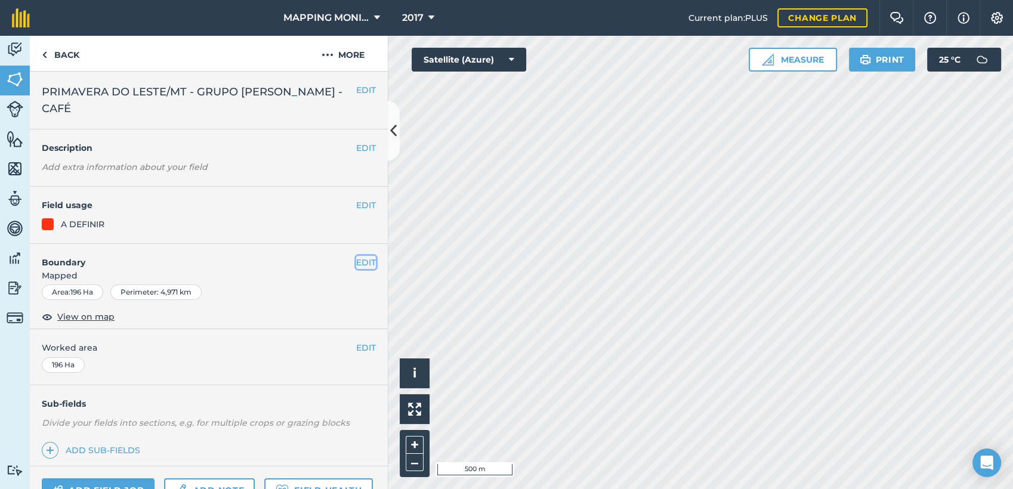
click at [356, 260] on button "EDIT" at bounding box center [366, 262] width 20 height 13
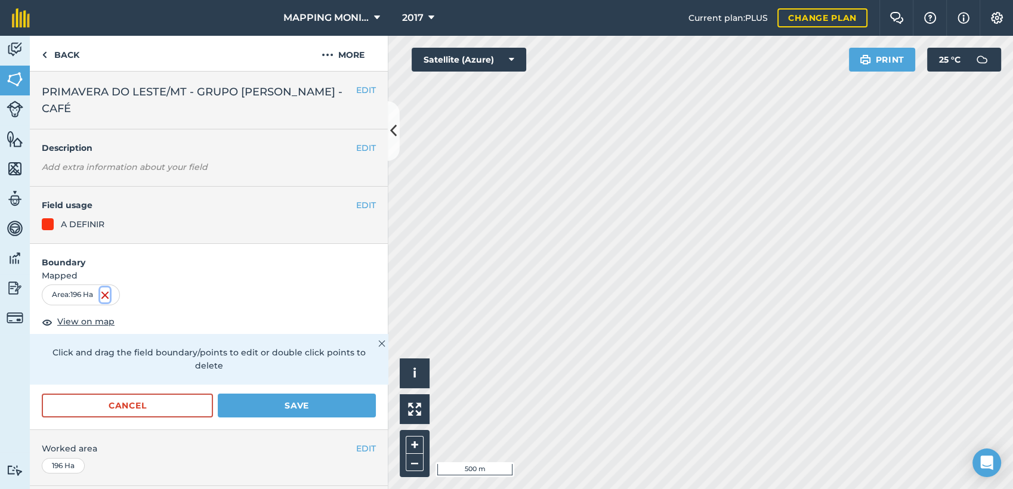
click at [107, 293] on img at bounding box center [105, 295] width 10 height 14
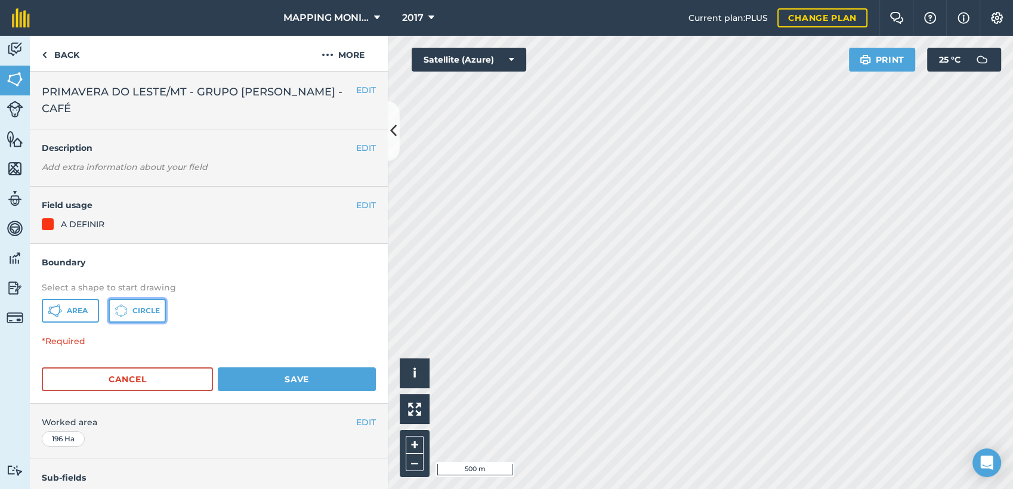
click at [141, 306] on span "Circle" at bounding box center [145, 311] width 27 height 10
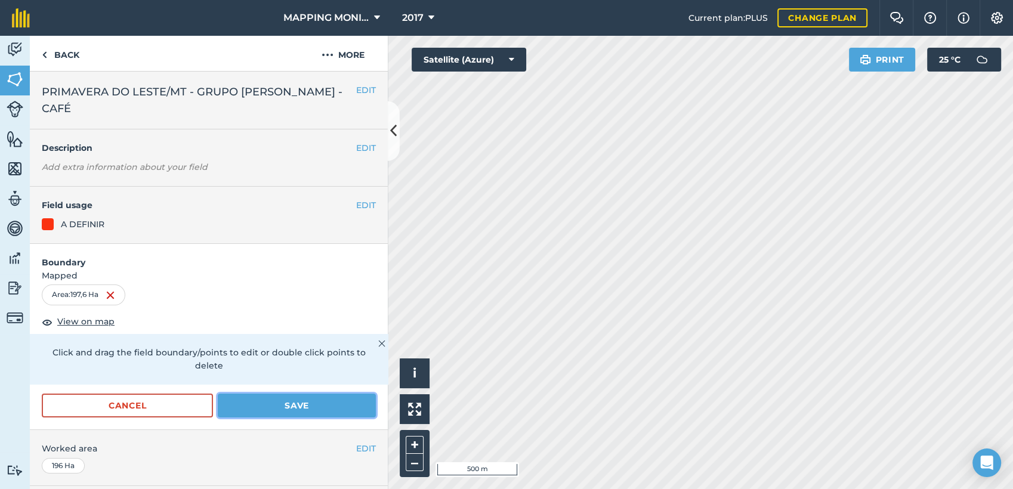
click at [274, 398] on button "Save" at bounding box center [297, 406] width 158 height 24
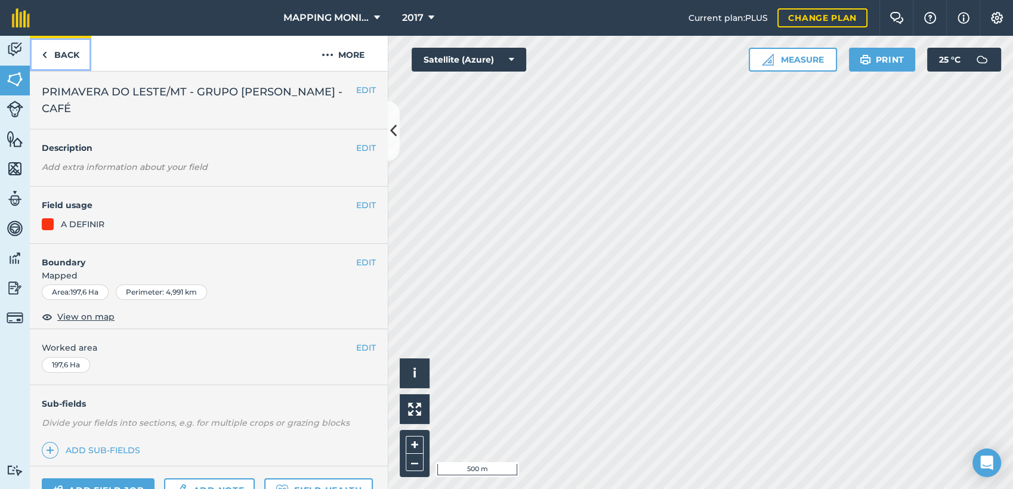
click at [60, 52] on link "Back" at bounding box center [60, 53] width 61 height 35
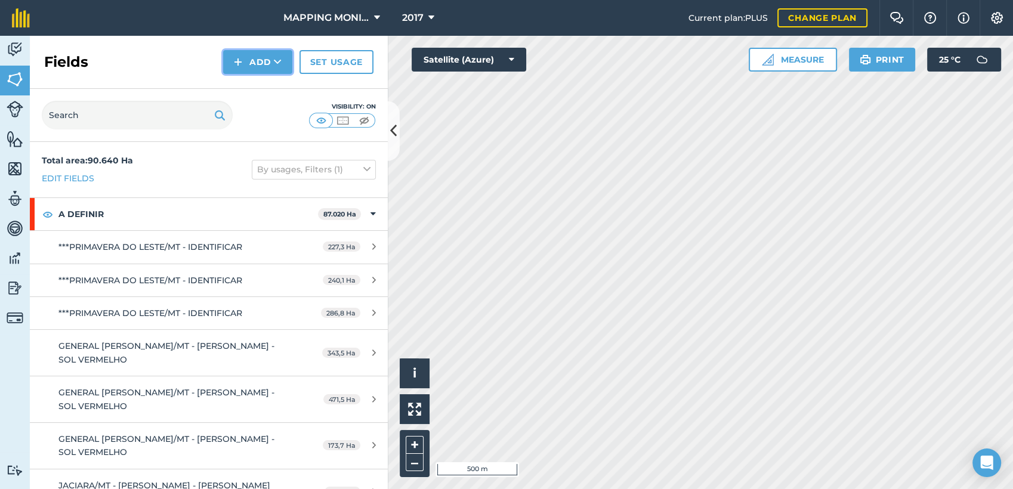
click at [273, 72] on button "Add" at bounding box center [257, 62] width 69 height 24
click at [277, 88] on link "Draw" at bounding box center [258, 89] width 66 height 26
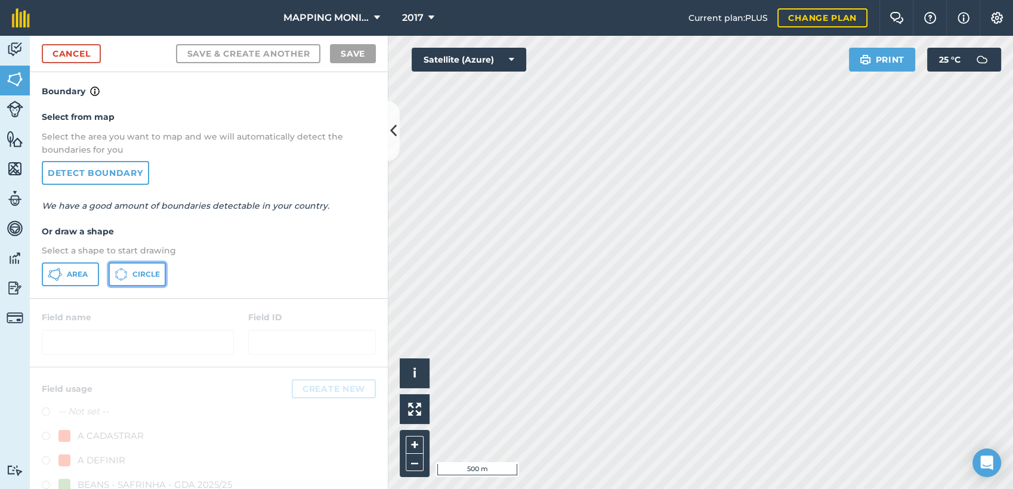
click at [154, 274] on span "Circle" at bounding box center [145, 275] width 27 height 10
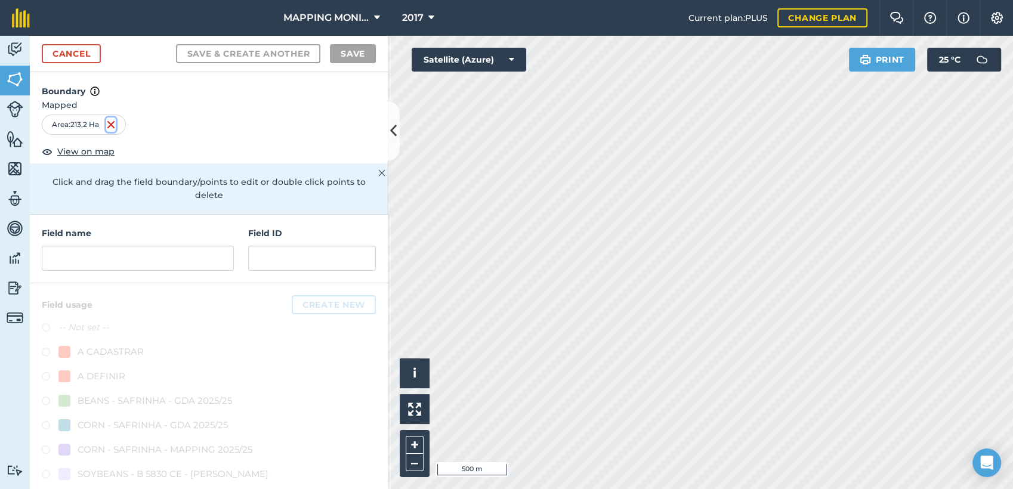
click at [113, 124] on img at bounding box center [111, 125] width 10 height 14
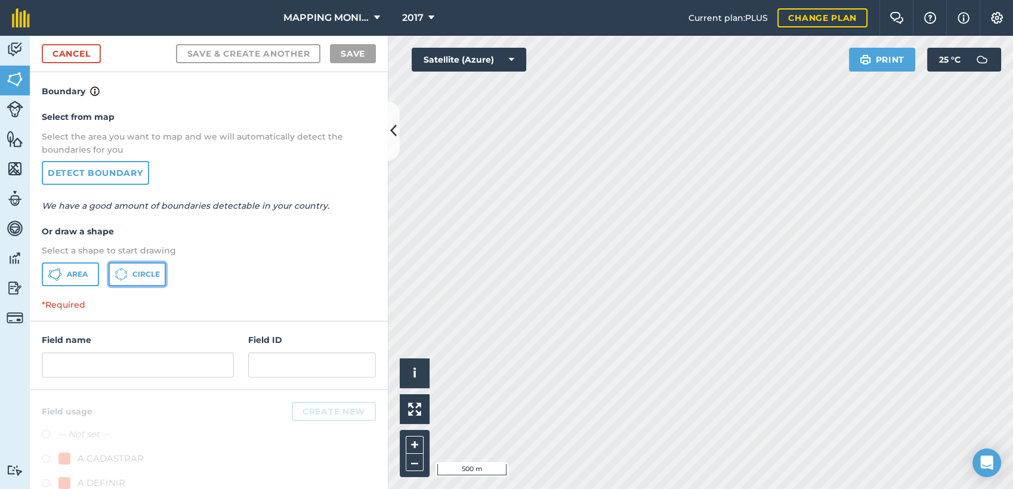
click at [134, 268] on button "Circle" at bounding box center [137, 274] width 57 height 24
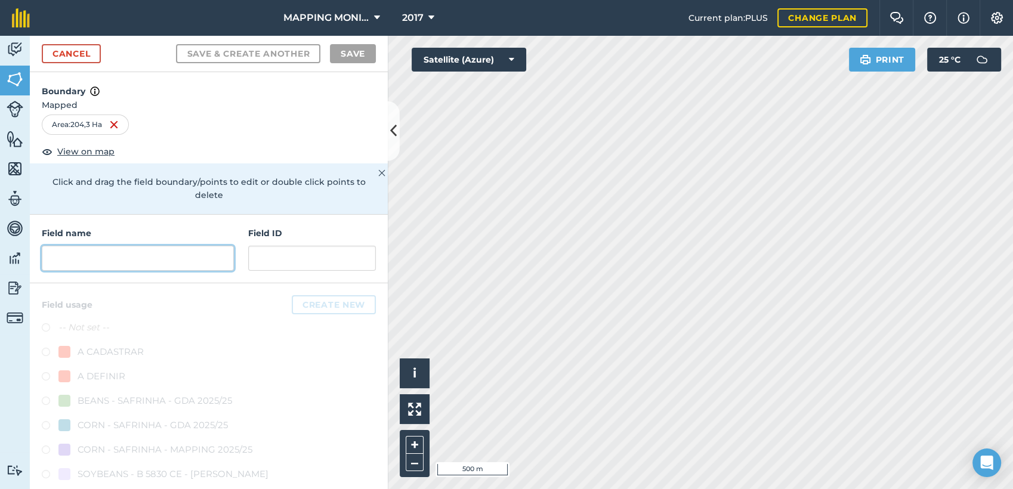
click at [118, 268] on input "text" at bounding box center [138, 258] width 192 height 25
paste input "PRIMAVERA DO LESTE/MT - GRUPO [PERSON_NAME] - CAFÉ"
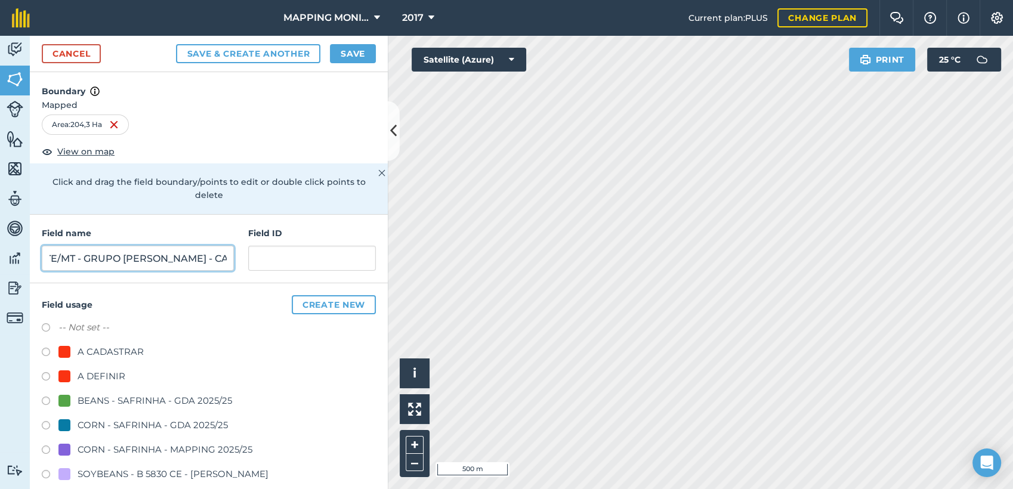
type input "PRIMAVERA DO LESTE/MT - GRUPO [PERSON_NAME] - CAFÉ"
click at [109, 374] on div "A DEFINIR" at bounding box center [102, 376] width 48 height 14
radio input "true"
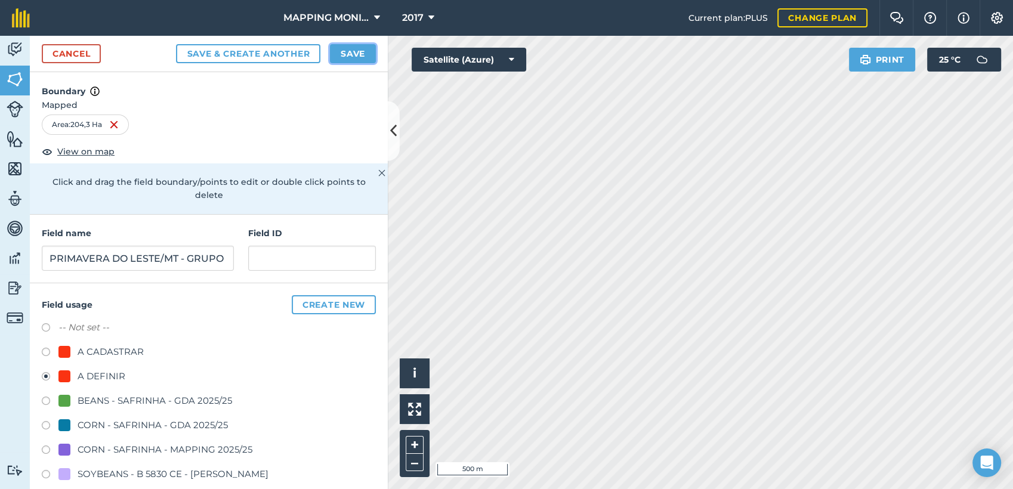
click at [358, 50] on button "Save" at bounding box center [353, 53] width 46 height 19
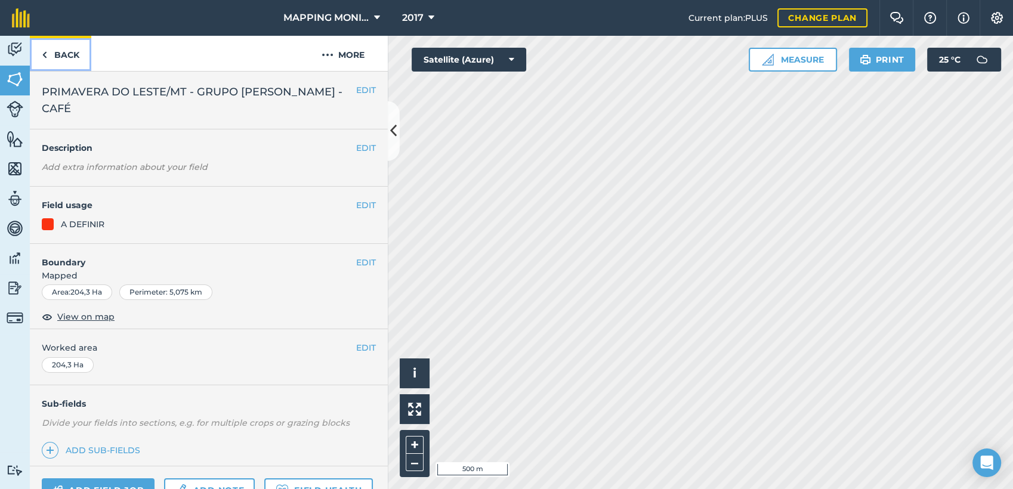
click at [66, 59] on link "Back" at bounding box center [60, 53] width 61 height 35
click at [360, 259] on button "EDIT" at bounding box center [366, 262] width 20 height 13
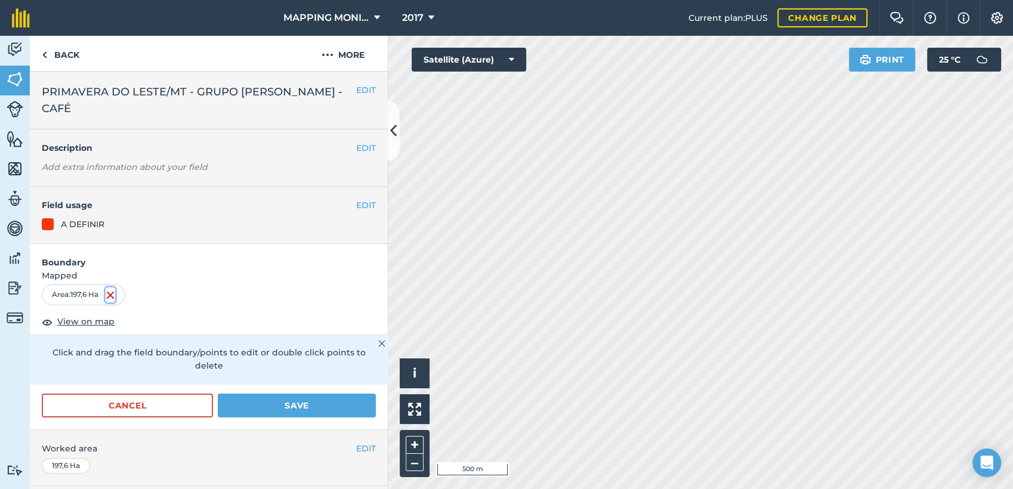
click at [114, 294] on img at bounding box center [111, 295] width 10 height 14
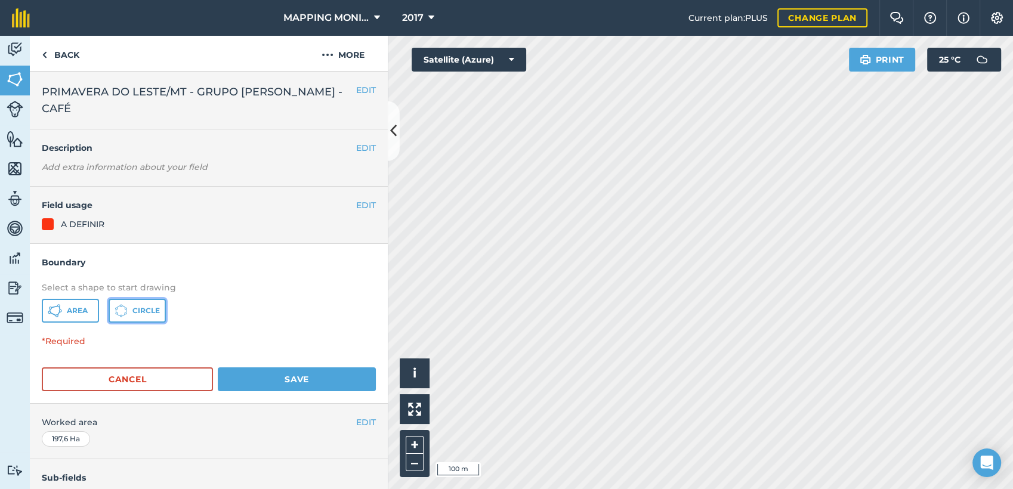
drag, startPoint x: 161, startPoint y: 308, endPoint x: 168, endPoint y: 306, distance: 7.4
click at [159, 308] on button "Circle" at bounding box center [137, 311] width 57 height 24
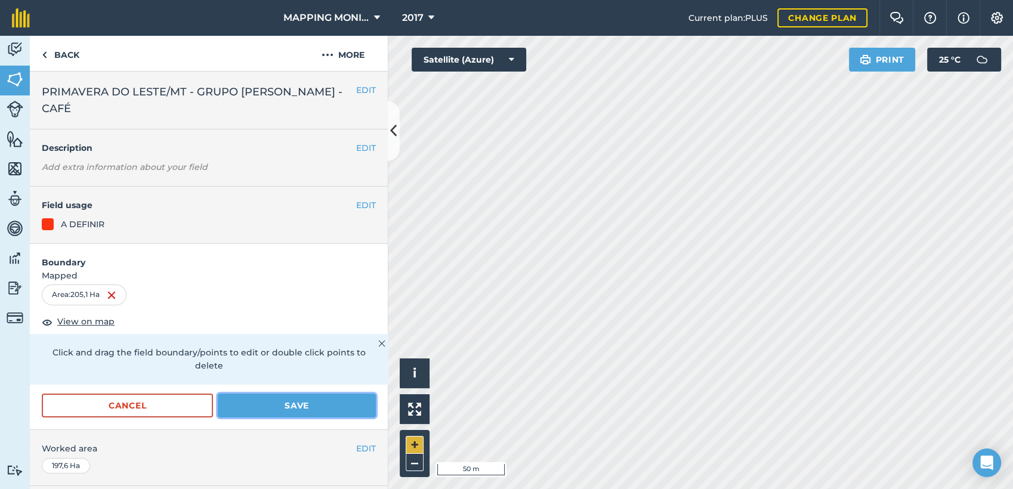
drag, startPoint x: 277, startPoint y: 397, endPoint x: 420, endPoint y: 438, distance: 149.0
click at [279, 397] on button "Save" at bounding box center [297, 406] width 158 height 24
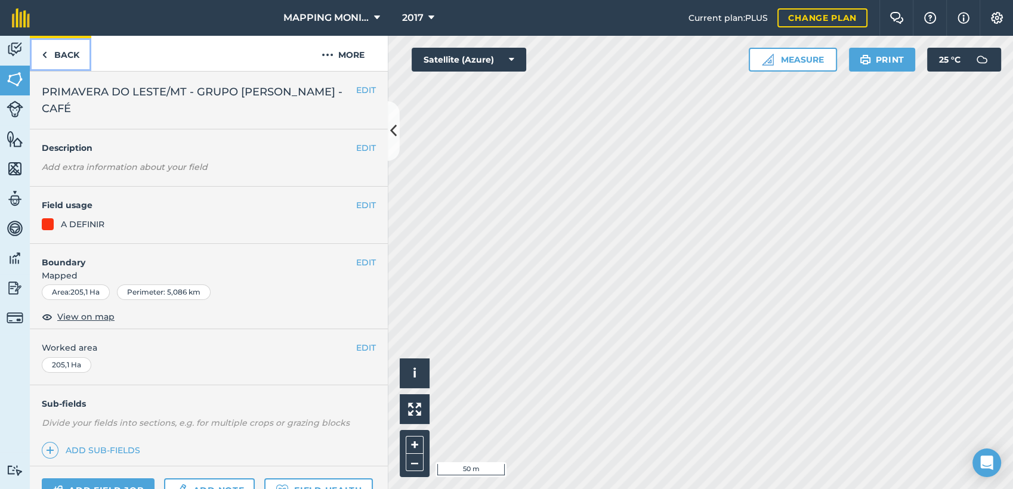
click at [60, 58] on link "Back" at bounding box center [60, 53] width 61 height 35
click at [359, 90] on button "EDIT" at bounding box center [366, 90] width 20 height 13
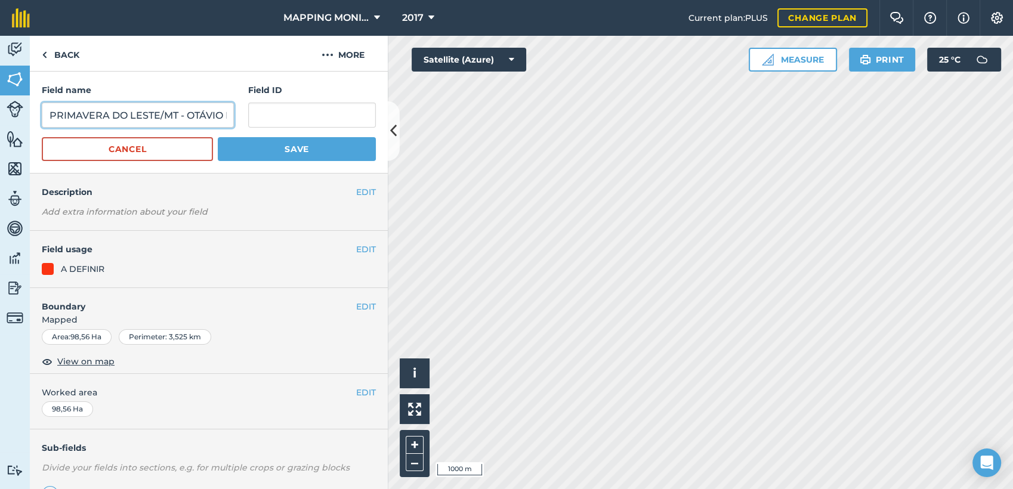
click at [172, 112] on input "PRIMAVERA DO LESTE/MT - OTÁVIO NARDES - [GEOGRAPHIC_DATA]" at bounding box center [138, 115] width 192 height 25
click at [52, 50] on link "Back" at bounding box center [60, 53] width 61 height 35
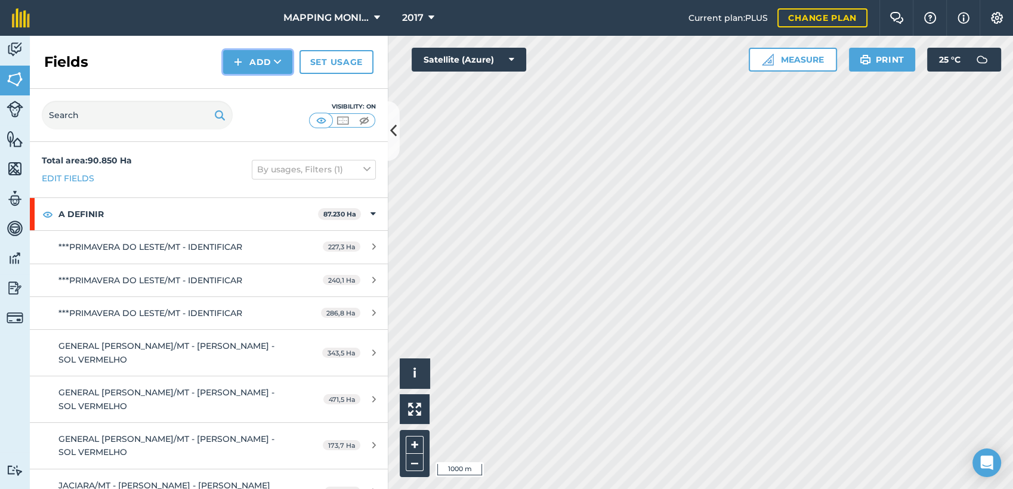
click at [277, 65] on icon at bounding box center [278, 62] width 8 height 12
click at [265, 92] on link "Draw" at bounding box center [258, 89] width 66 height 26
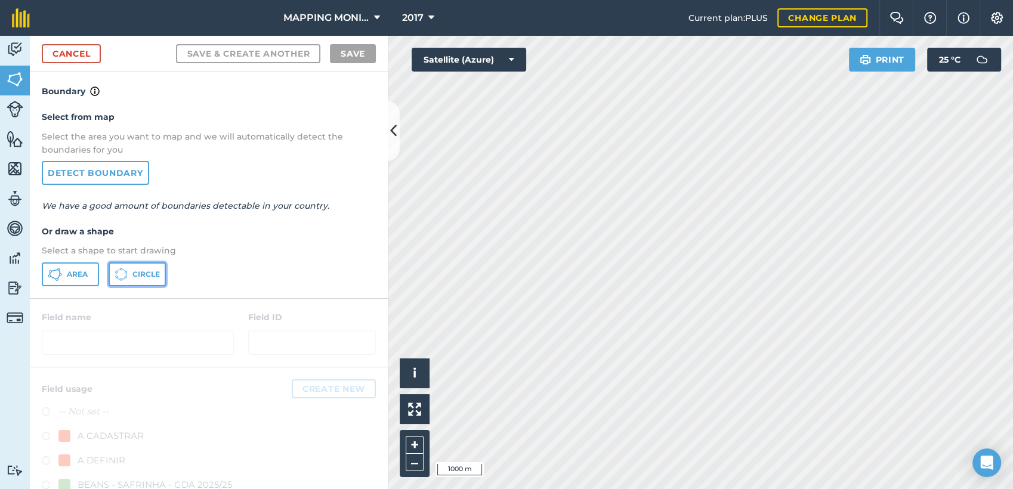
click at [141, 272] on span "Circle" at bounding box center [145, 275] width 27 height 10
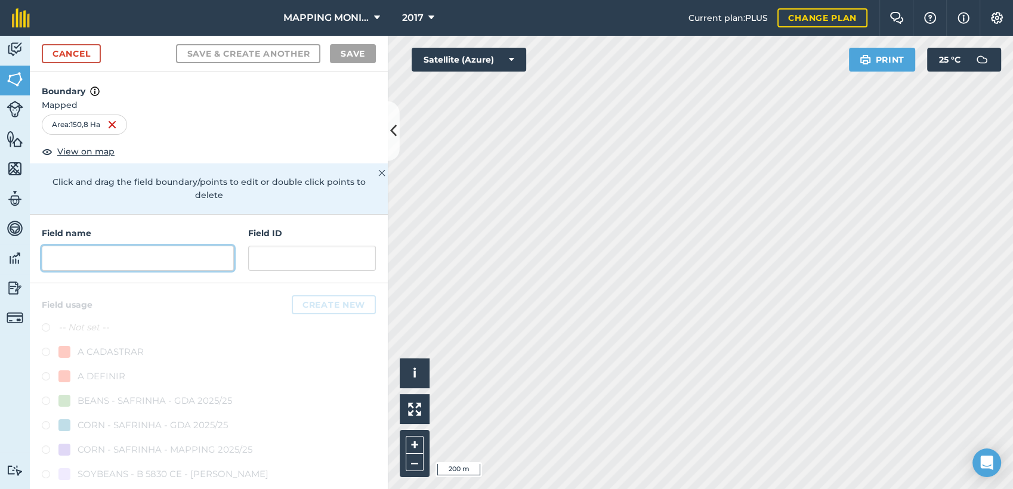
click at [175, 258] on input "text" at bounding box center [138, 258] width 192 height 25
paste input "PRIMAVERA DO LESTE/MT - OTÁVIO NARDES - [GEOGRAPHIC_DATA]"
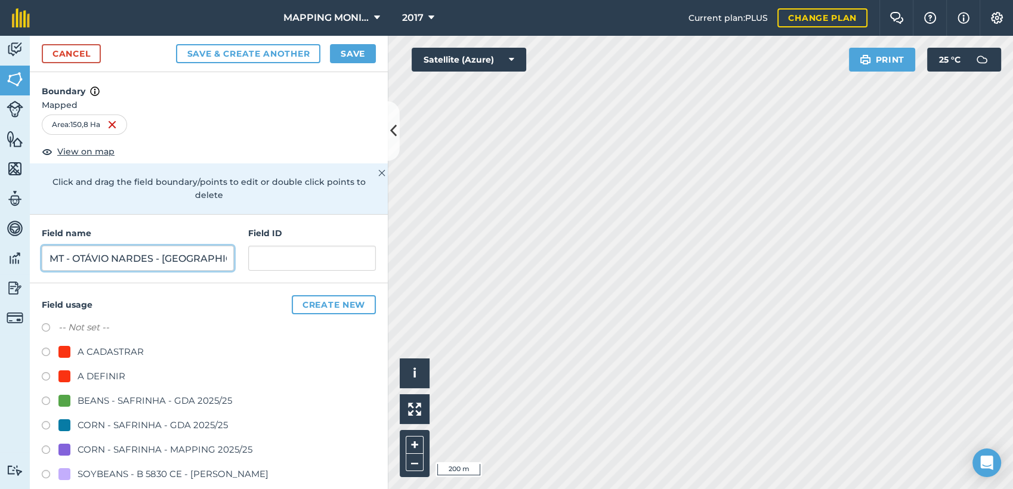
type input "PRIMAVERA DO LESTE/MT - OTÁVIO NARDES - [GEOGRAPHIC_DATA]"
click at [103, 373] on div "A DEFINIR" at bounding box center [102, 376] width 48 height 14
radio input "true"
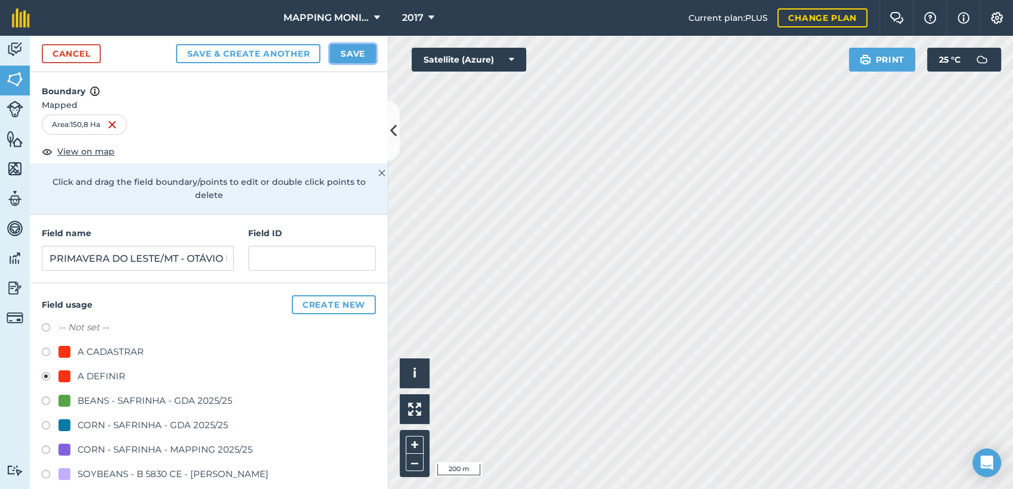
click at [355, 53] on button "Save" at bounding box center [353, 53] width 46 height 19
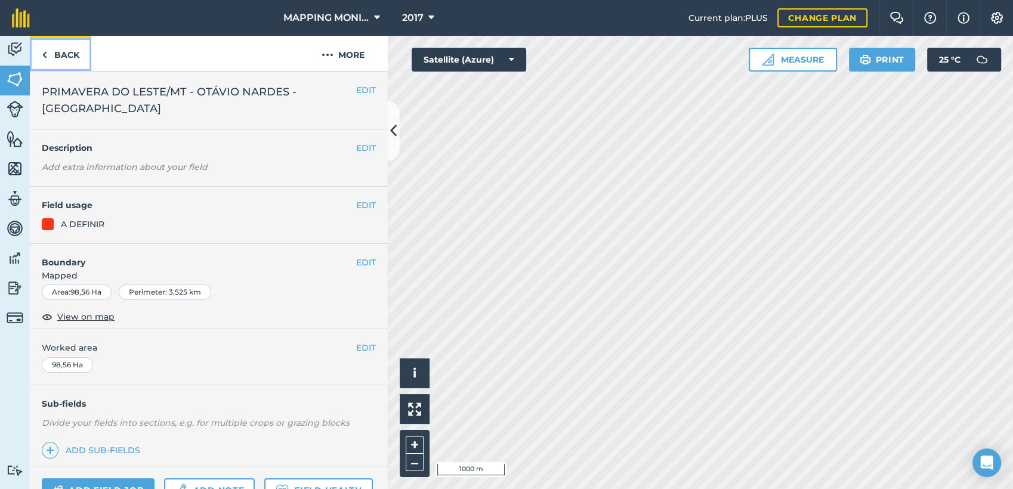
drag, startPoint x: 71, startPoint y: 54, endPoint x: 80, endPoint y: 58, distance: 9.9
click at [71, 54] on link "Back" at bounding box center [60, 53] width 61 height 35
click at [67, 50] on link "Back" at bounding box center [60, 53] width 61 height 35
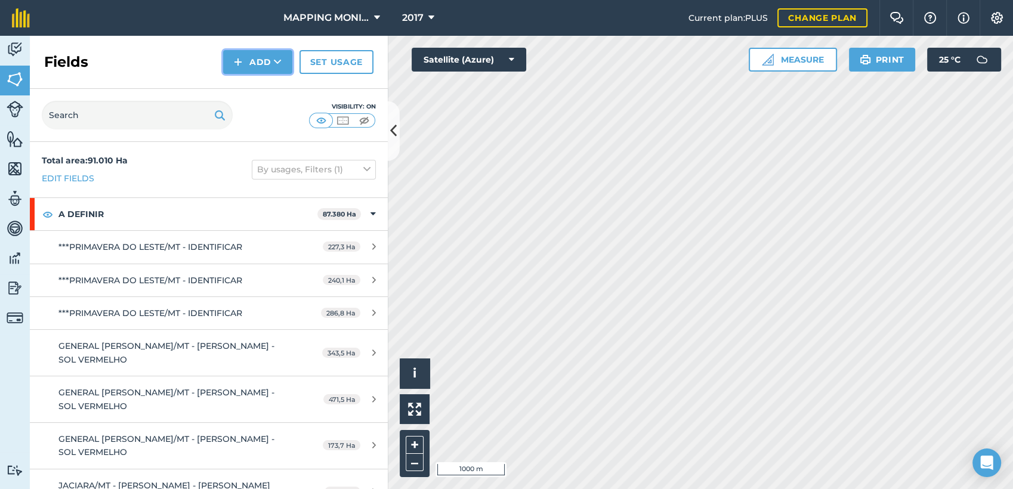
click at [272, 58] on button "Add" at bounding box center [257, 62] width 69 height 24
click at [264, 94] on link "Draw" at bounding box center [258, 89] width 66 height 26
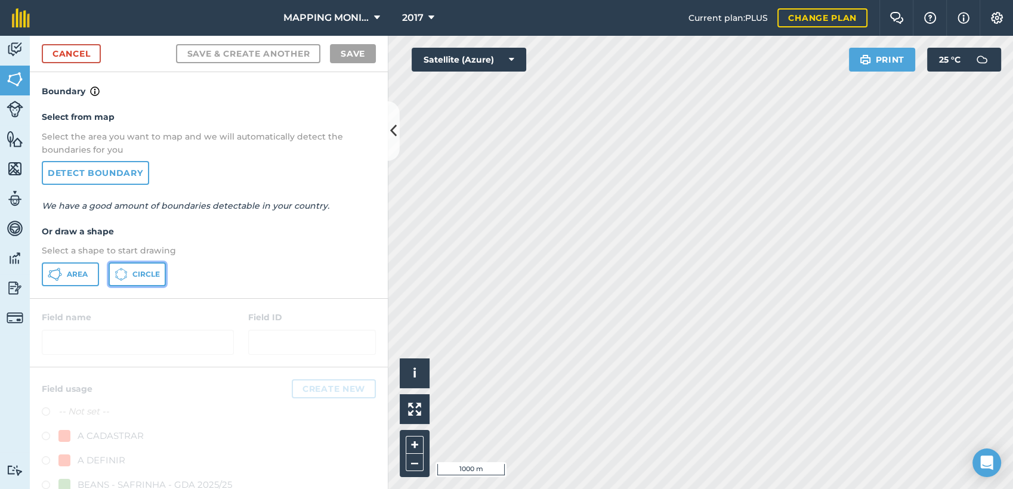
drag, startPoint x: 154, startPoint y: 270, endPoint x: 623, endPoint y: 317, distance: 470.6
click at [156, 270] on span "Circle" at bounding box center [145, 275] width 27 height 10
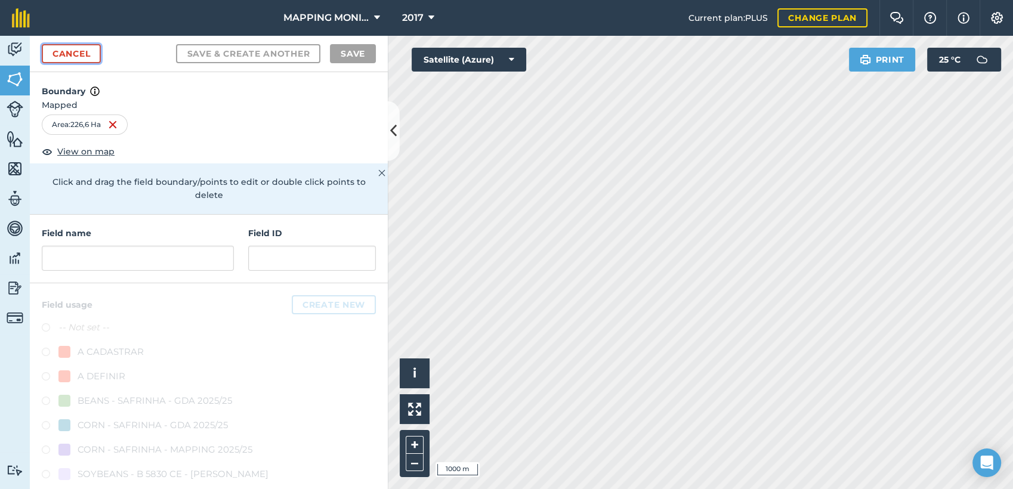
click at [78, 55] on link "Cancel" at bounding box center [71, 53] width 59 height 19
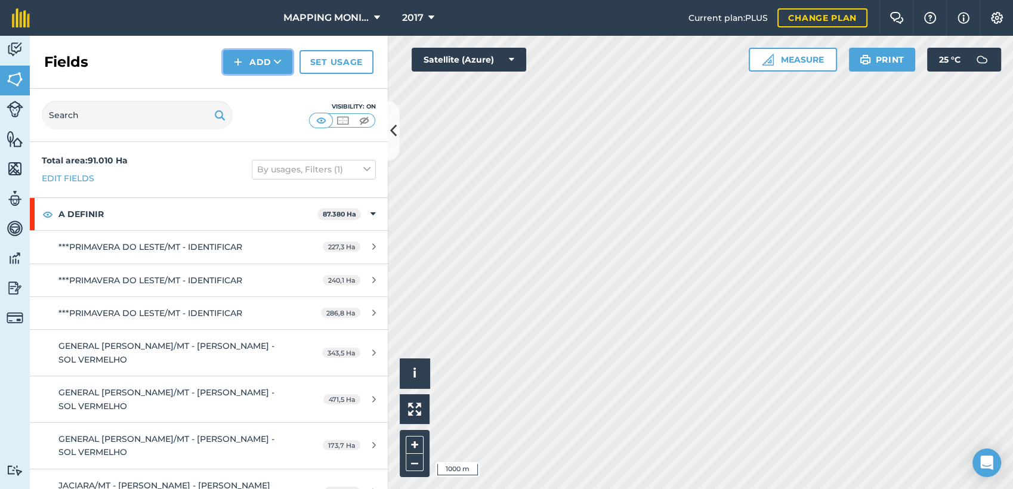
click at [277, 54] on button "Add" at bounding box center [257, 62] width 69 height 24
click at [267, 92] on link "Draw" at bounding box center [258, 89] width 66 height 26
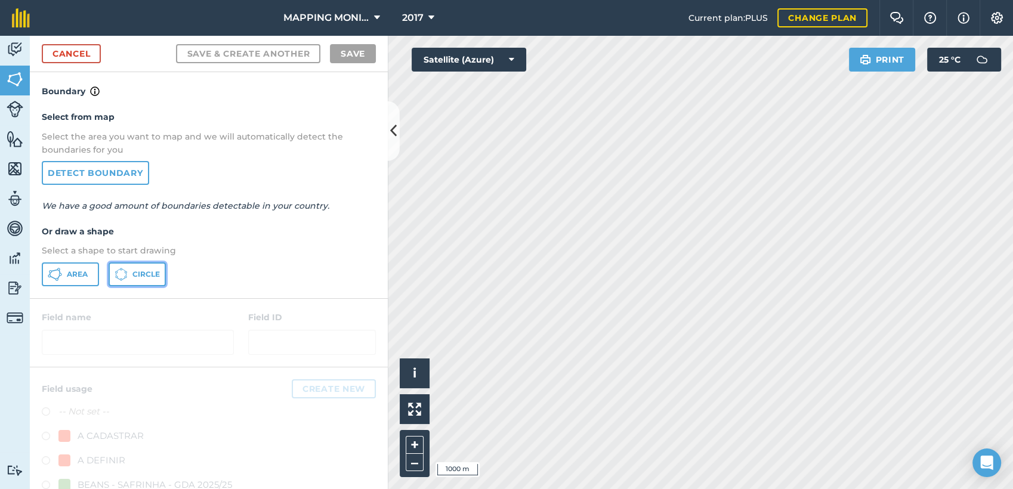
click at [138, 279] on button "Circle" at bounding box center [137, 274] width 57 height 24
click at [86, 57] on link "Cancel" at bounding box center [71, 53] width 59 height 19
